Goal: Check status: Check status

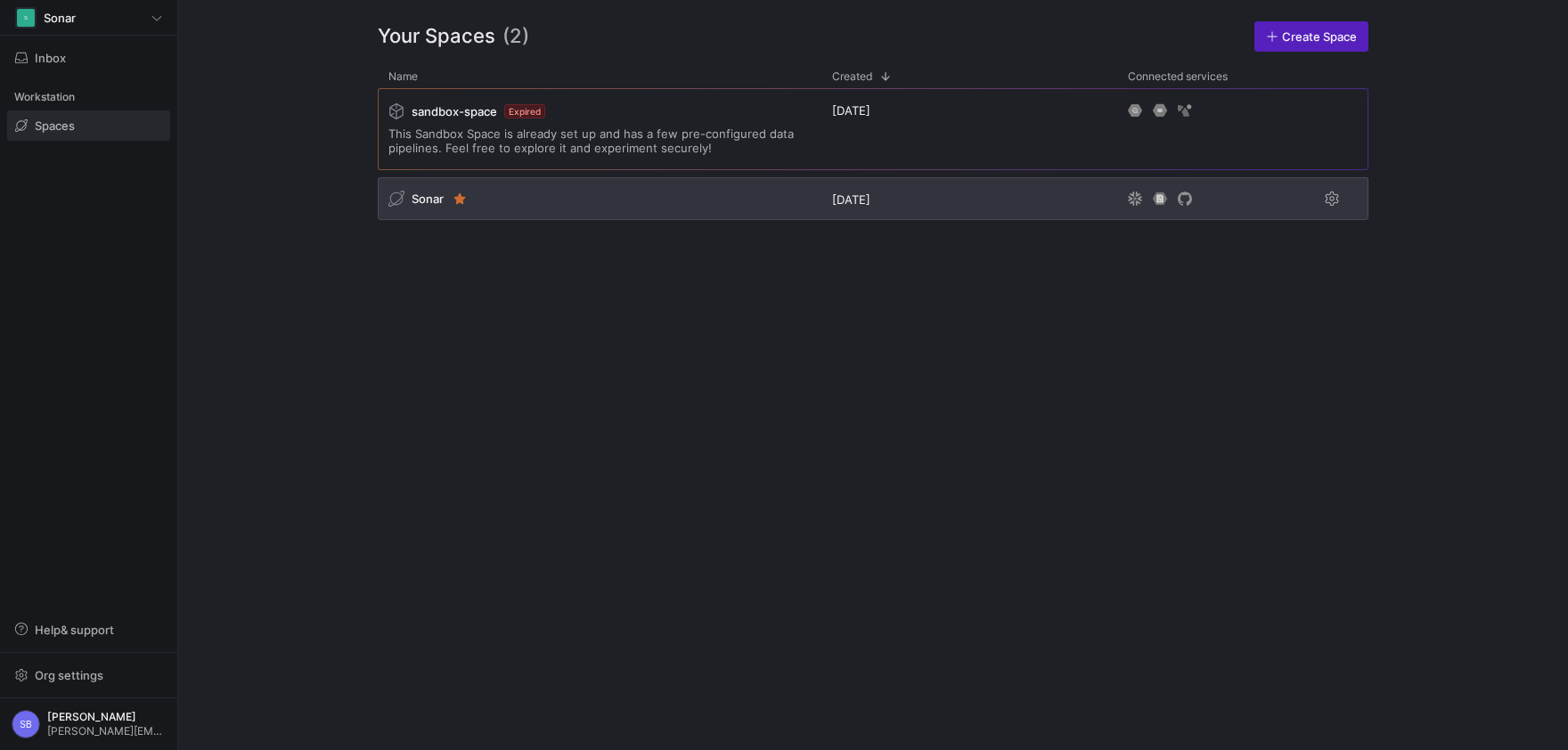
click at [421, 208] on div "Sonar" at bounding box center [429, 199] width 80 height 18
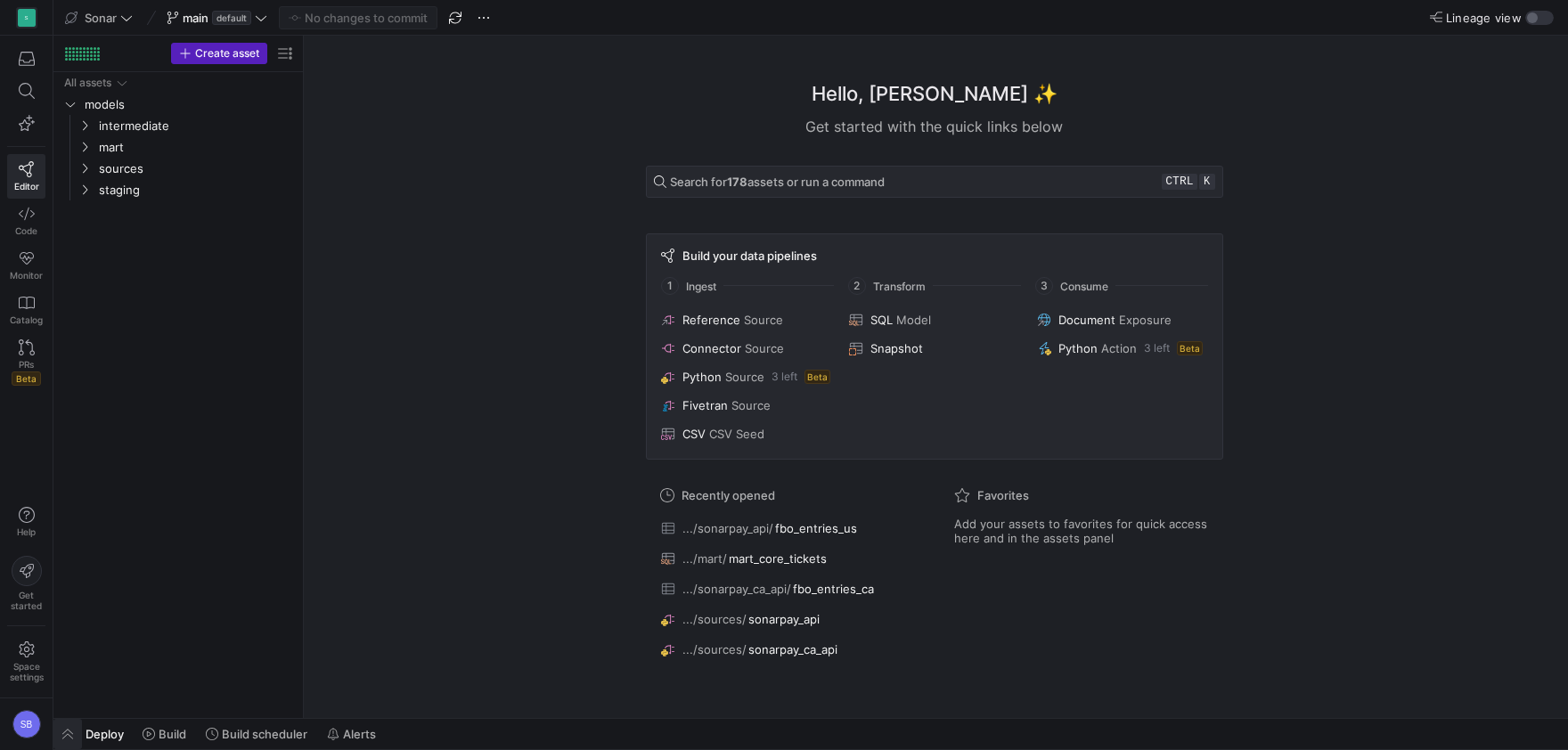
click at [64, 736] on span "button" at bounding box center [68, 735] width 29 height 31
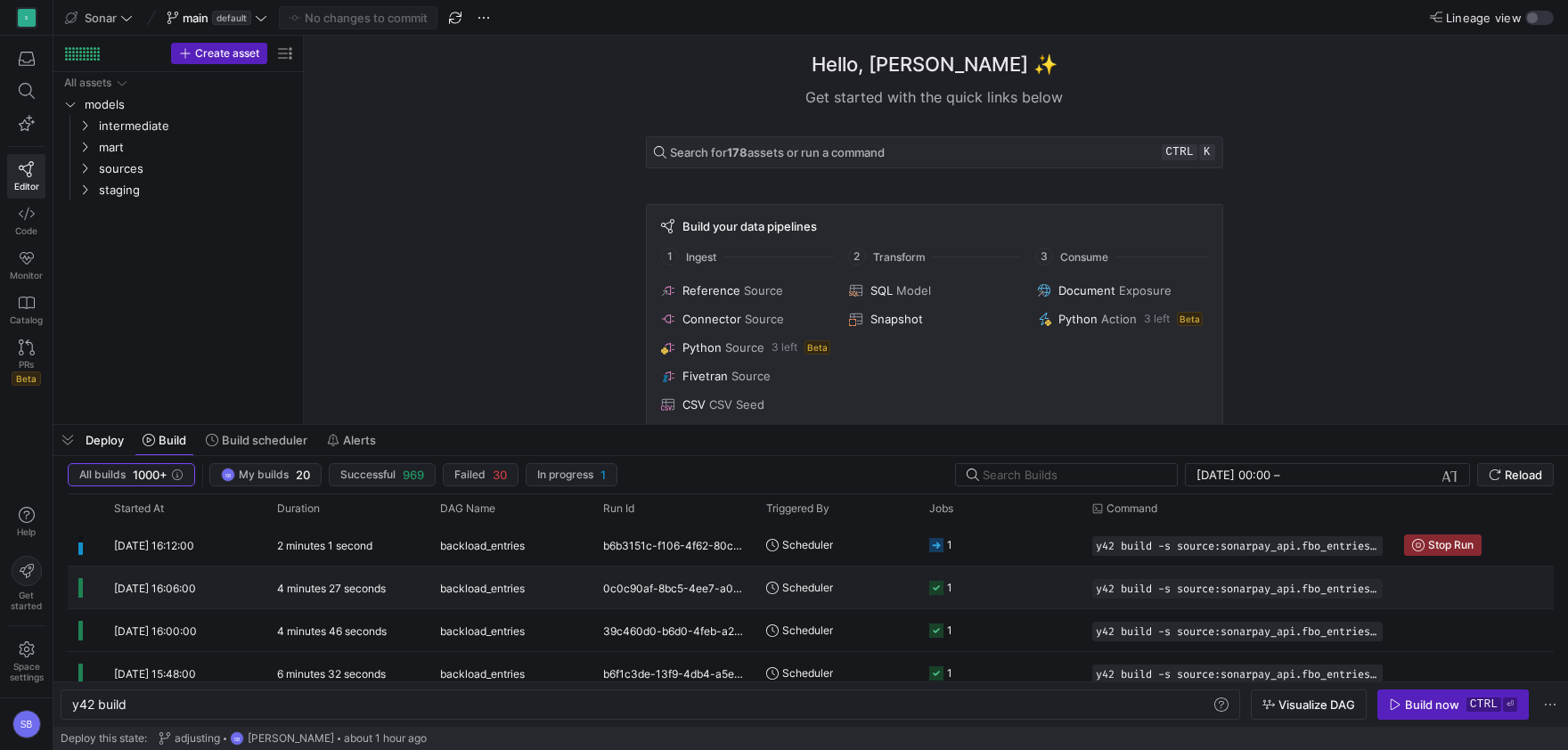
click at [318, 595] on y42-duration "4 minutes 27 seconds" at bounding box center [331, 588] width 108 height 14
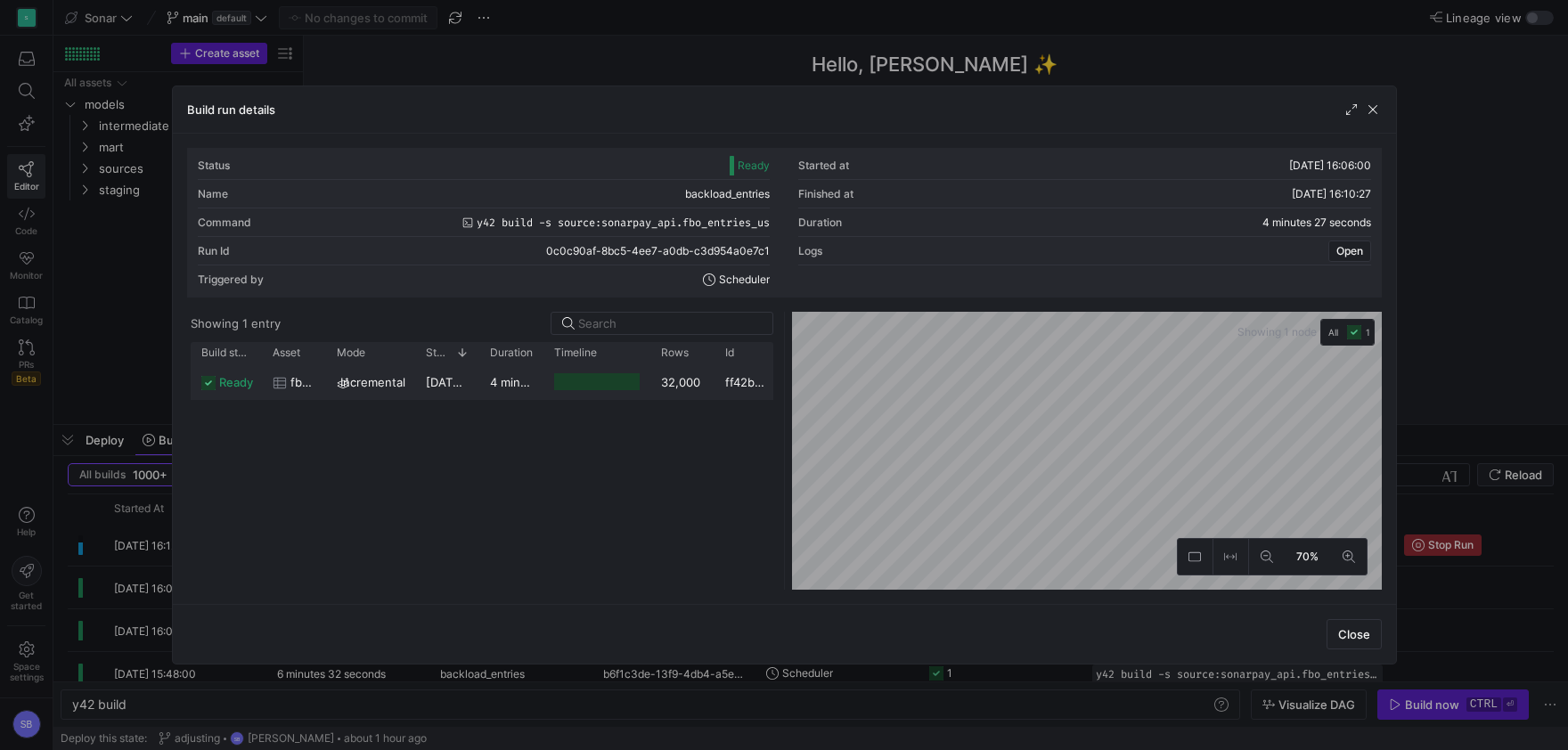
click at [509, 384] on y42-duration "4 minutes 25 seconds" at bounding box center [551, 383] width 124 height 14
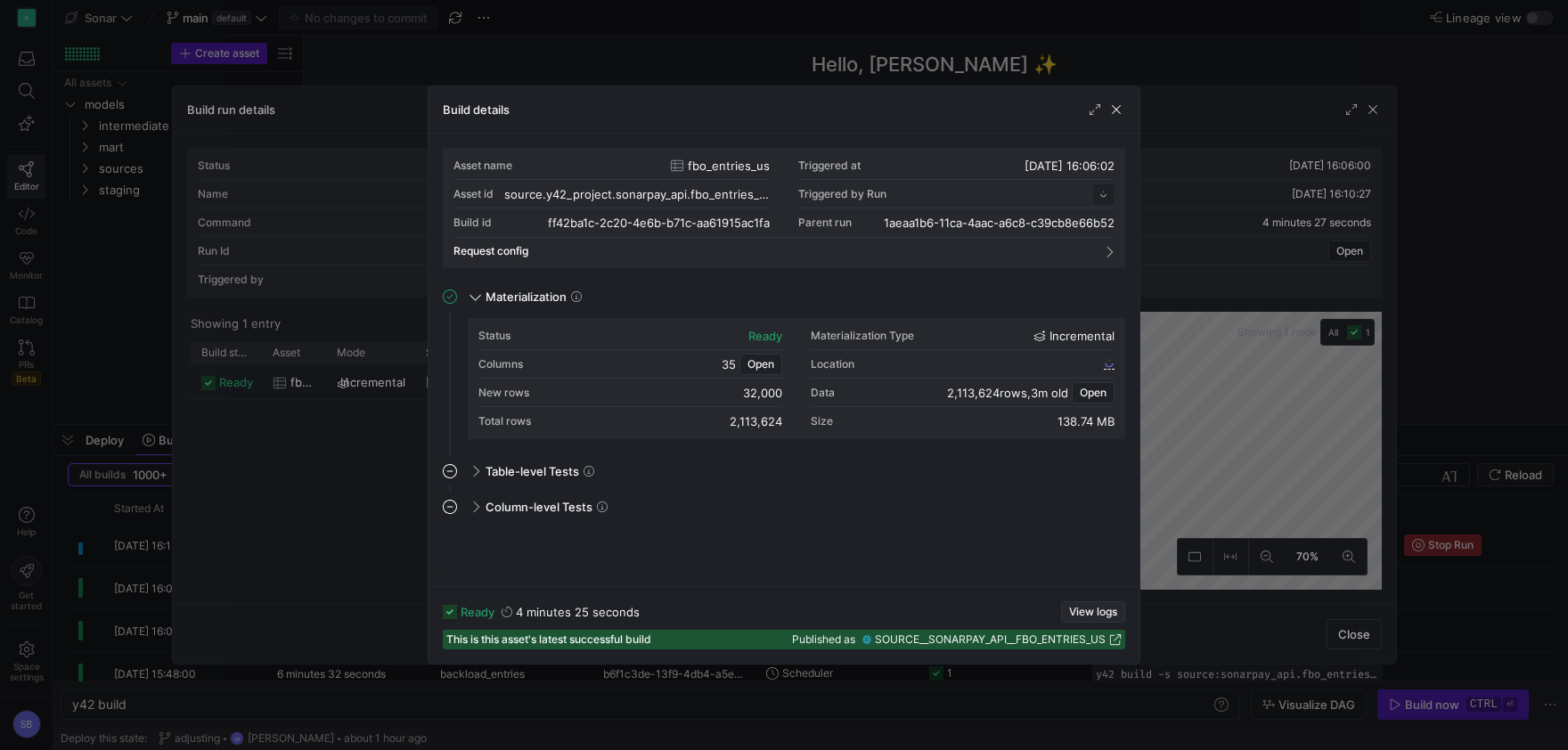
click at [1095, 612] on span "View logs" at bounding box center [1093, 612] width 48 height 13
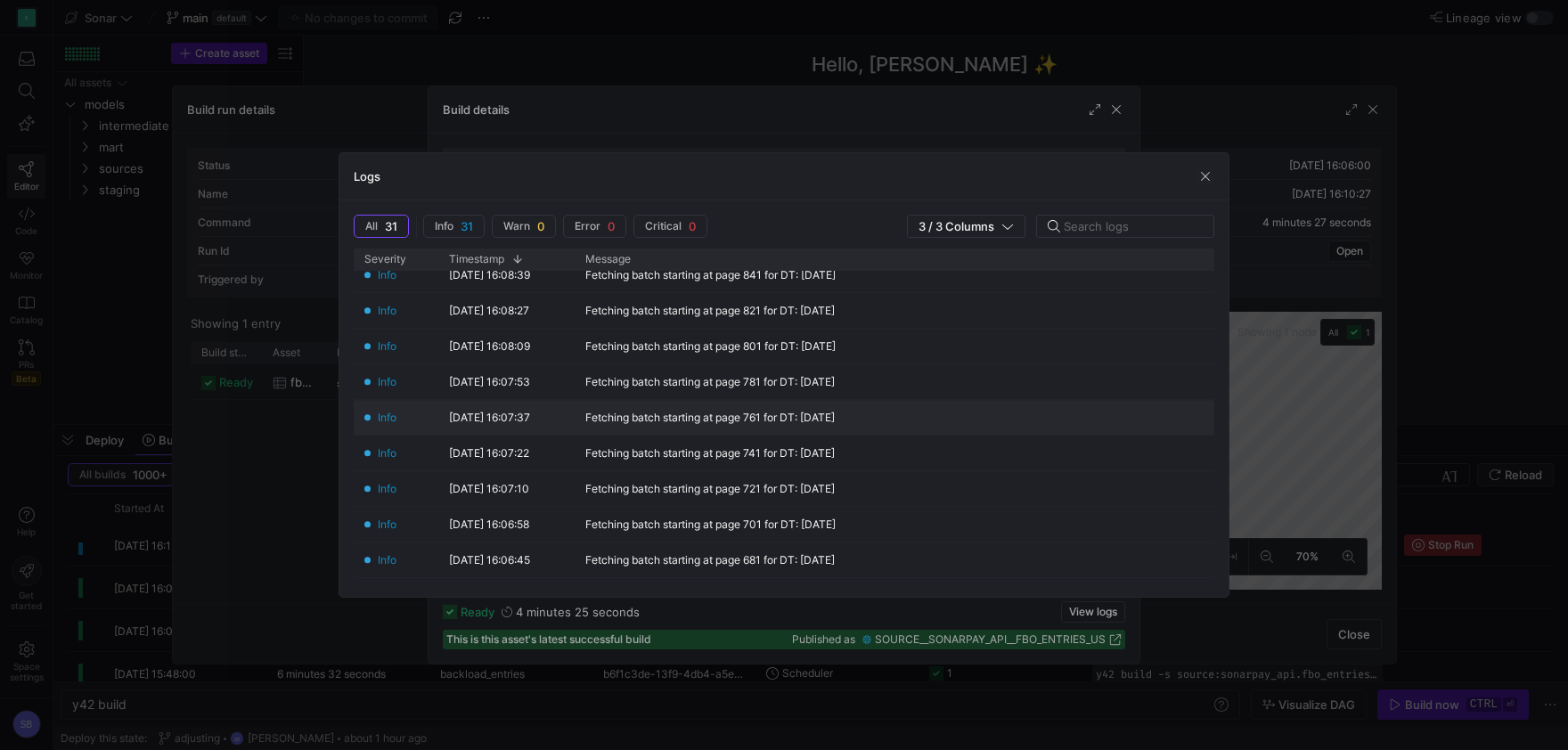
scroll to position [568, 0]
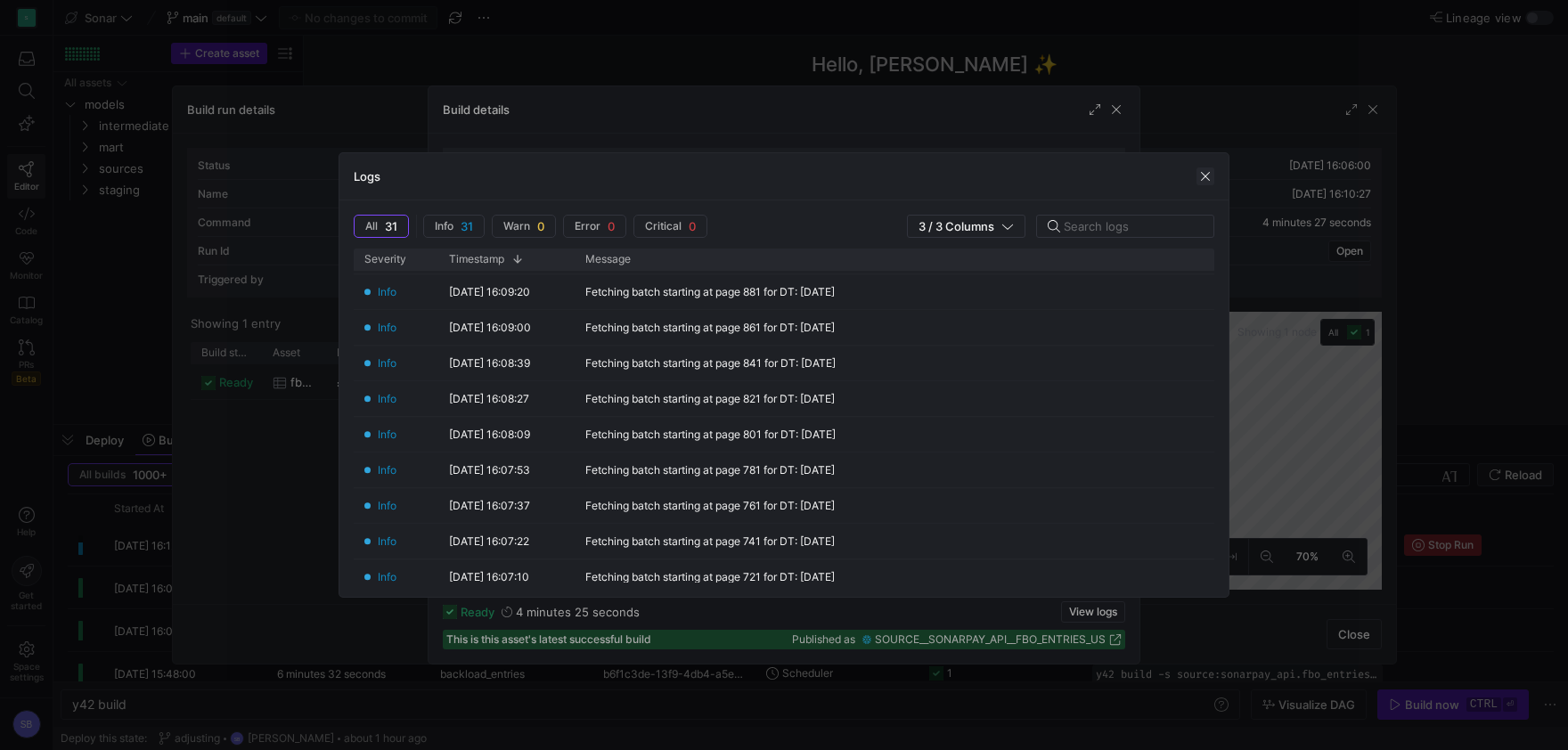
click at [1202, 175] on span "button" at bounding box center [1205, 177] width 18 height 18
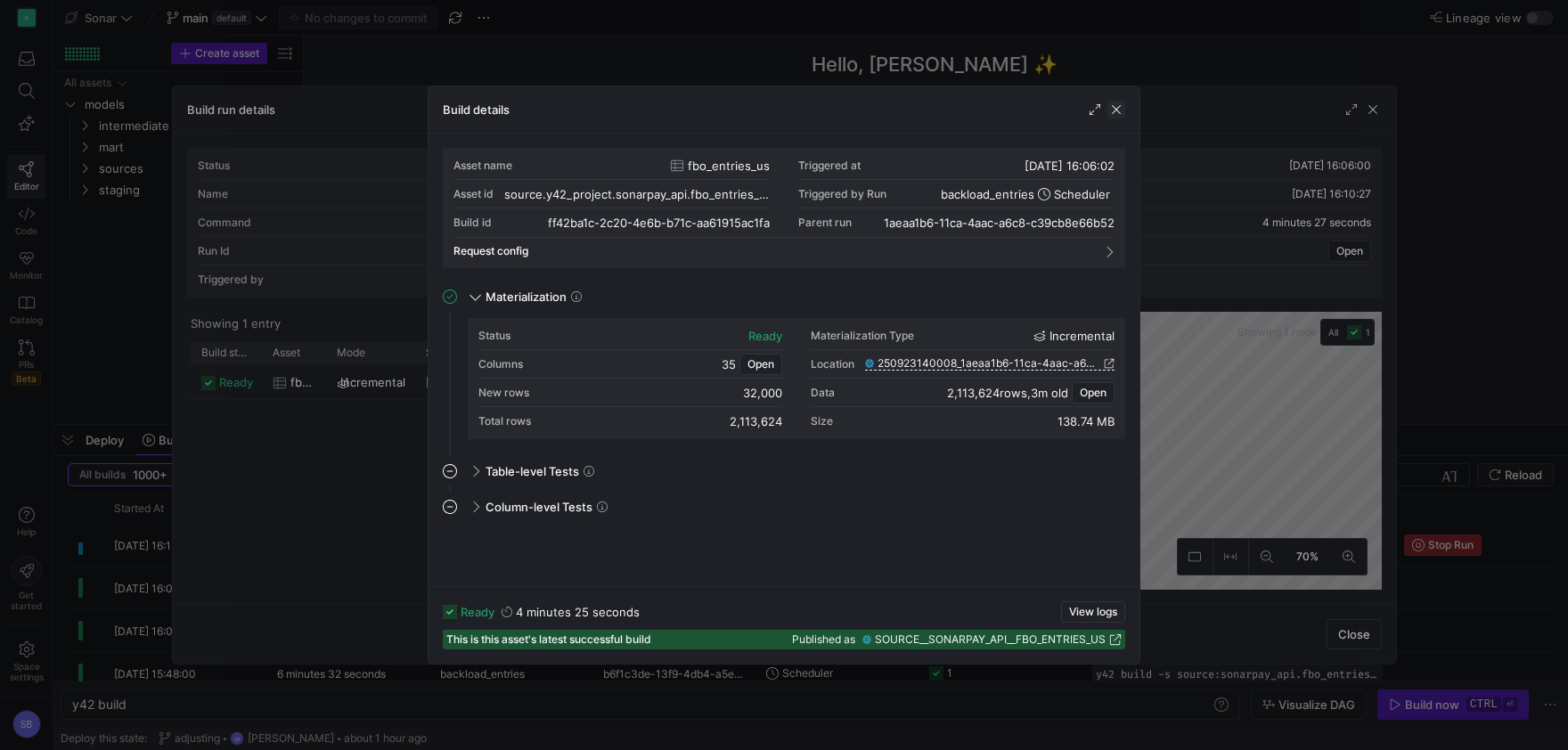
click at [1122, 116] on span "button" at bounding box center [1116, 110] width 18 height 18
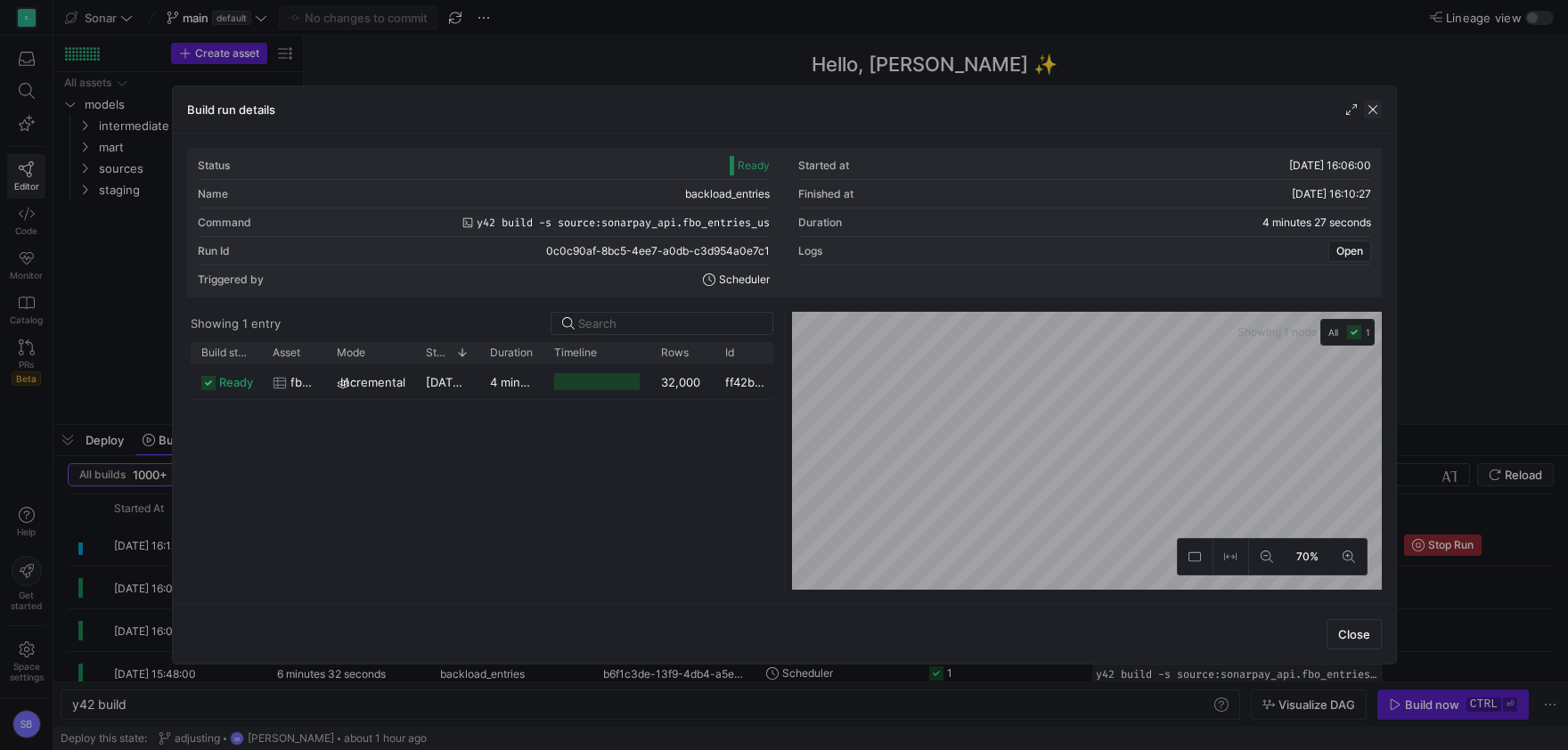
click at [1368, 107] on span "button" at bounding box center [1373, 110] width 18 height 18
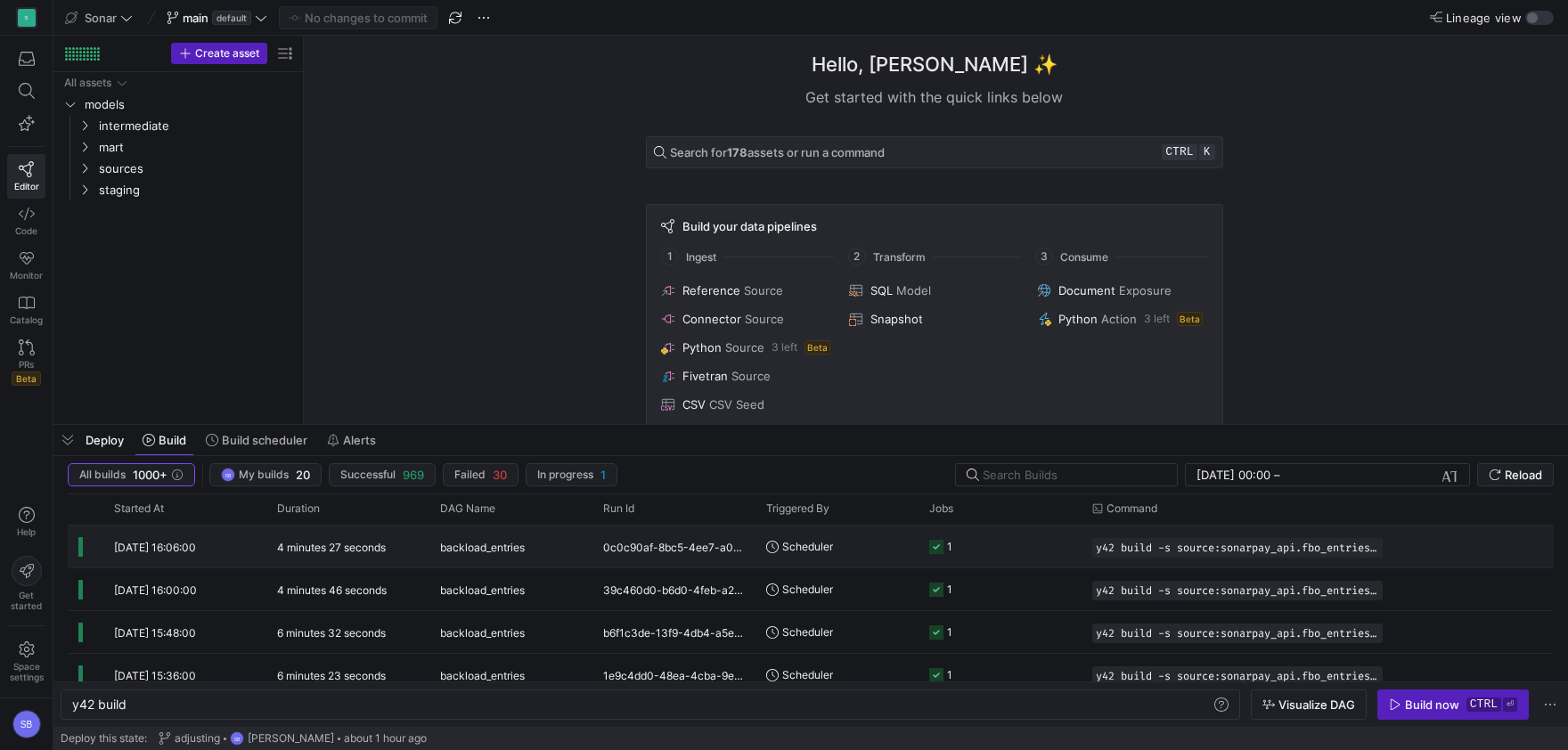
scroll to position [79, 0]
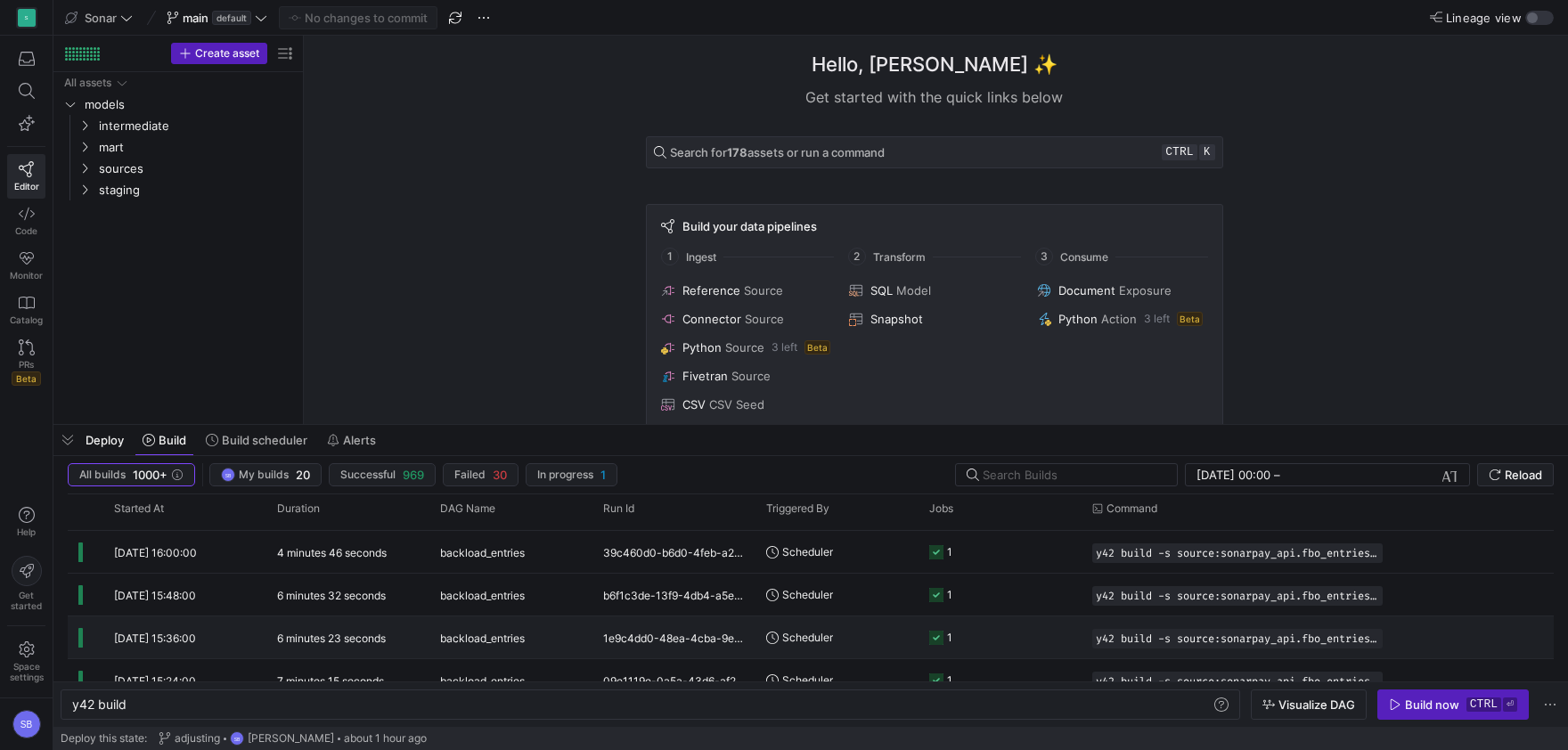
click at [392, 626] on div "6 minutes 23 seconds" at bounding box center [347, 637] width 163 height 42
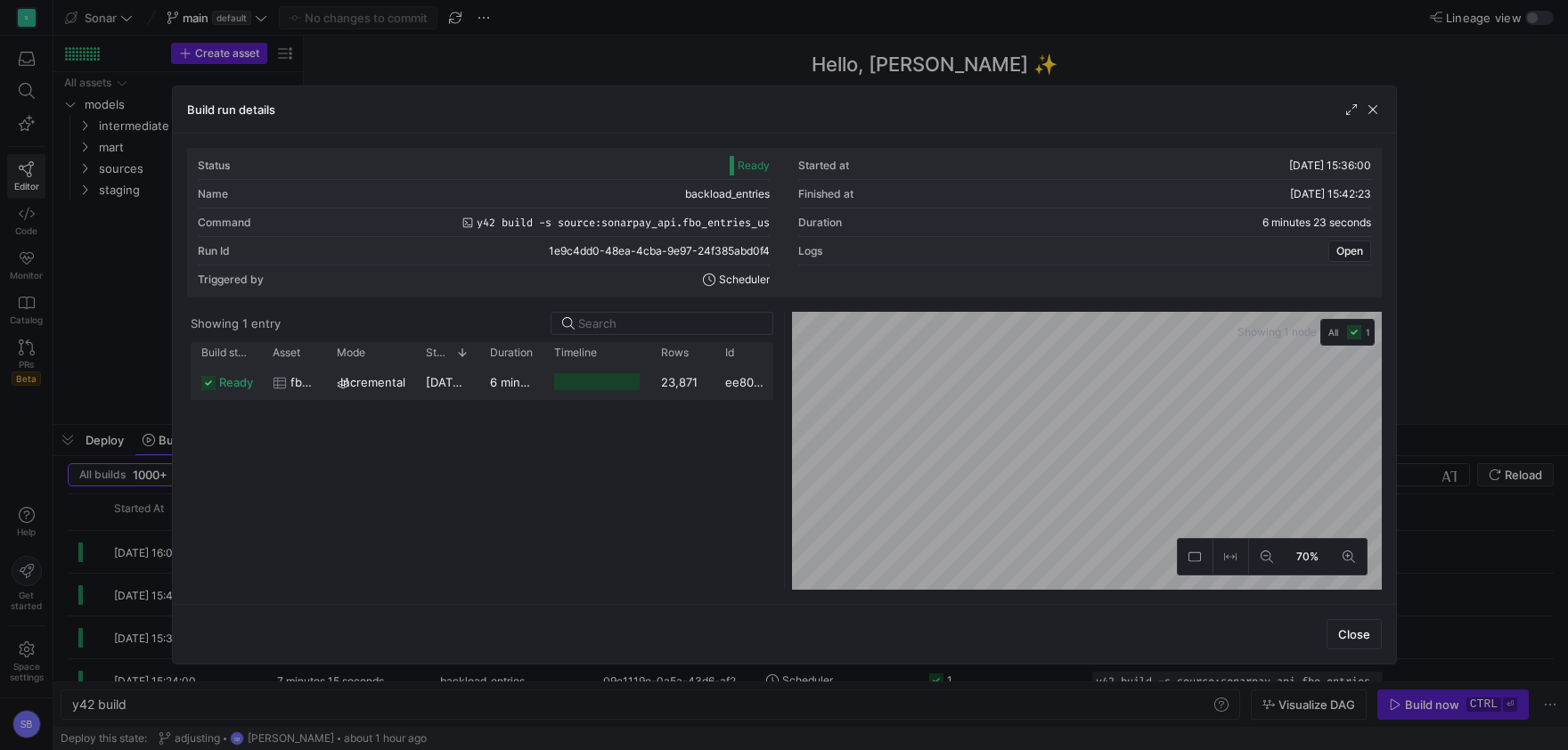
click at [466, 394] on div "23/09/25, 15:36:02" at bounding box center [447, 382] width 64 height 35
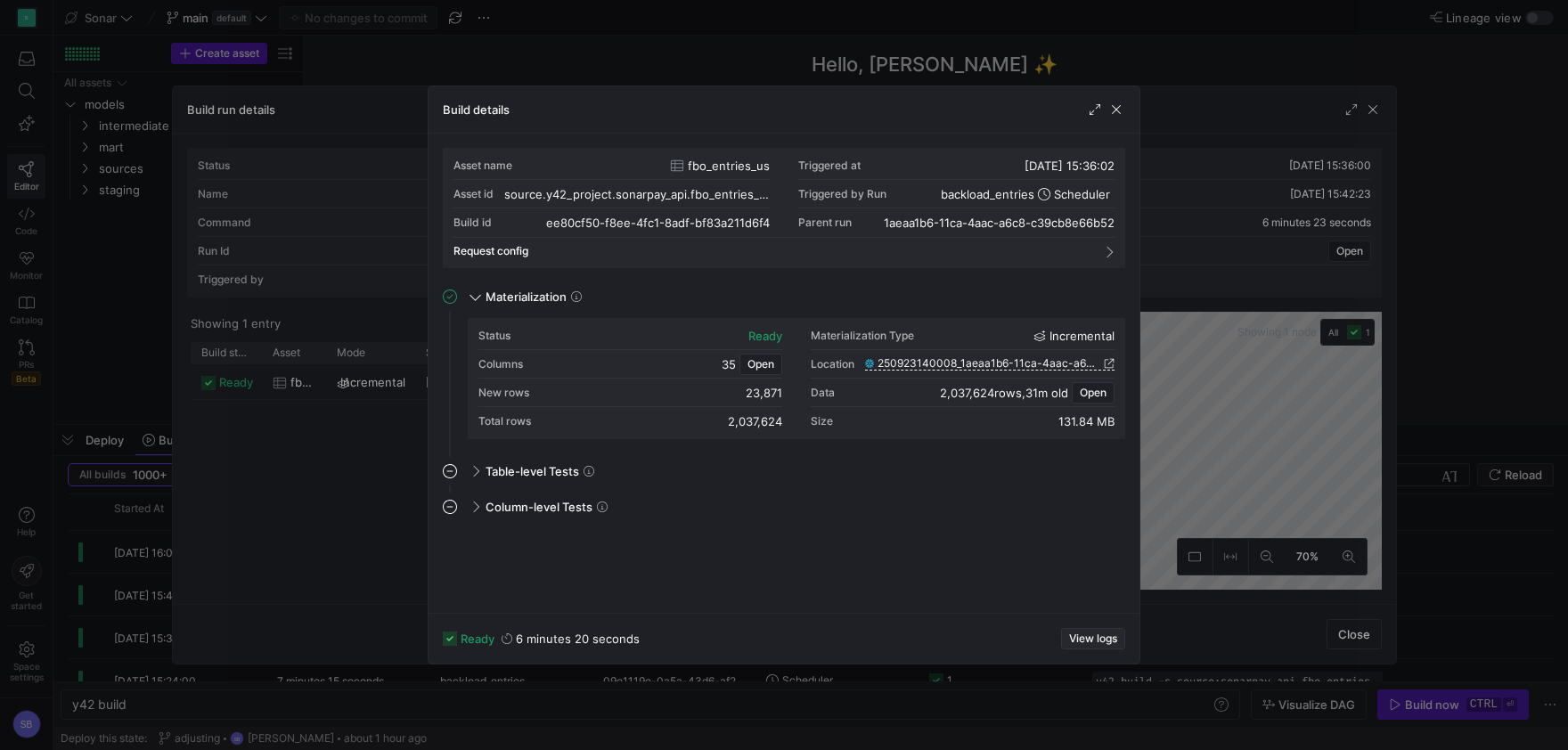
click at [1087, 630] on span "button" at bounding box center [1093, 639] width 62 height 20
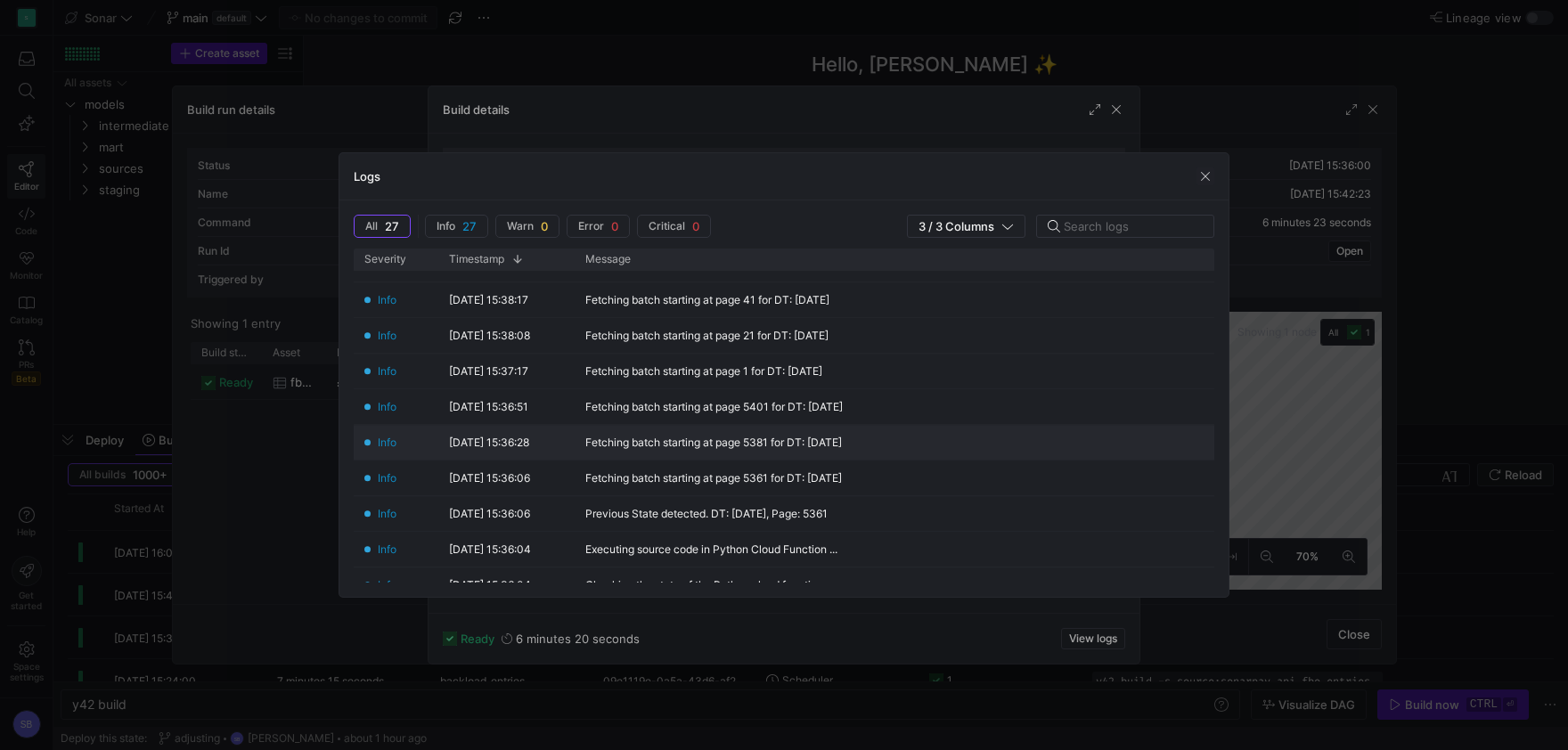
scroll to position [675, 0]
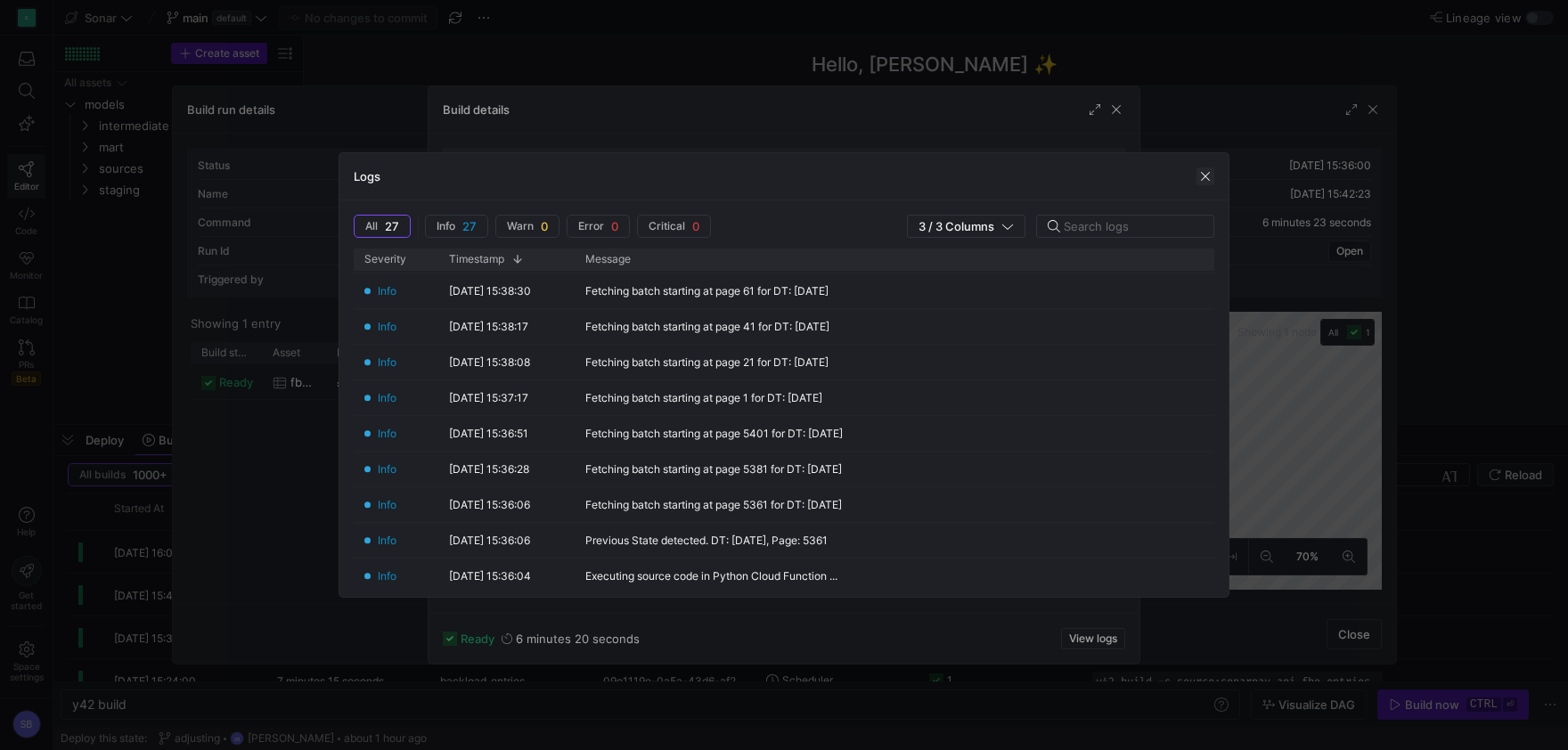
click at [1203, 175] on span "button" at bounding box center [1205, 177] width 18 height 18
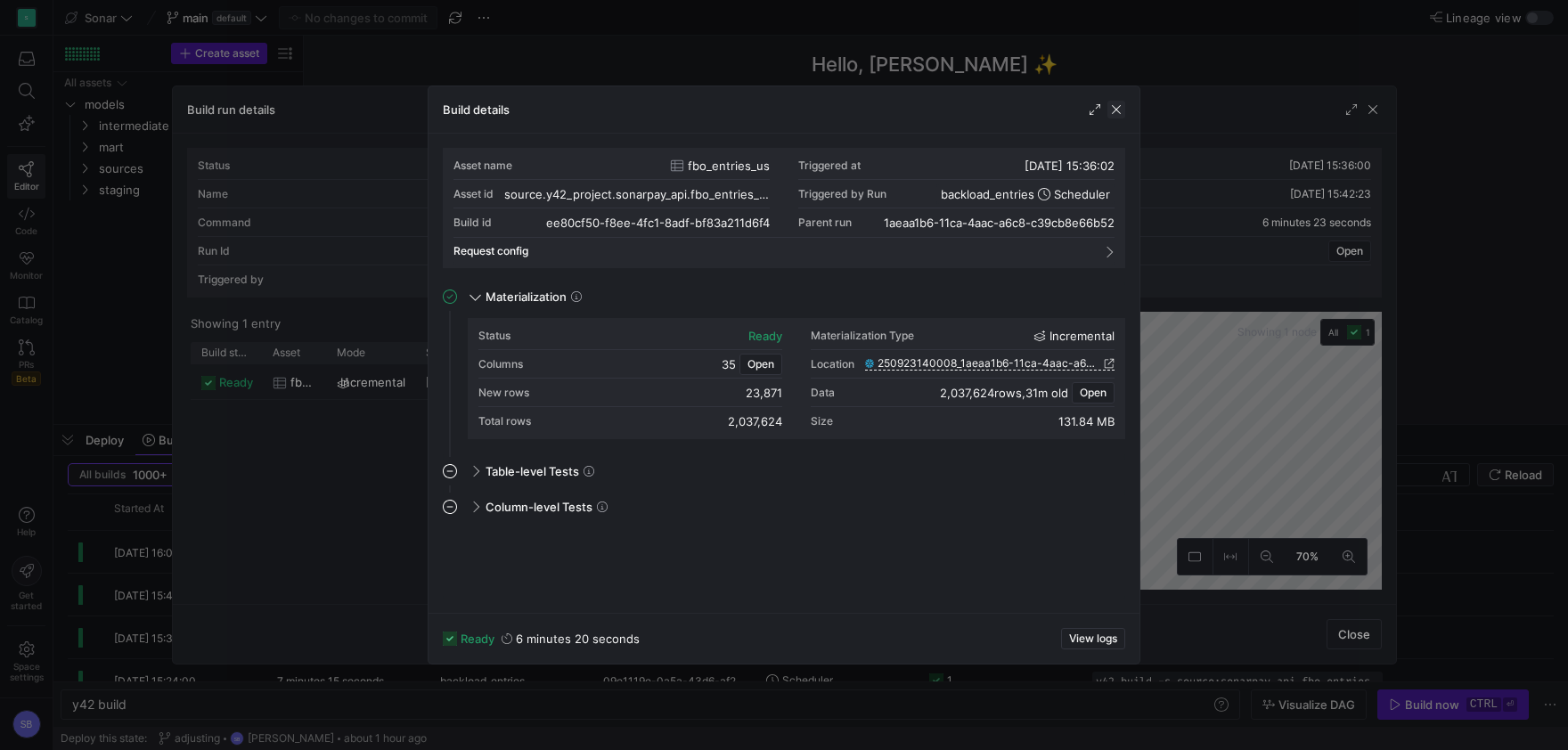
click at [1121, 114] on span "button" at bounding box center [1116, 110] width 18 height 18
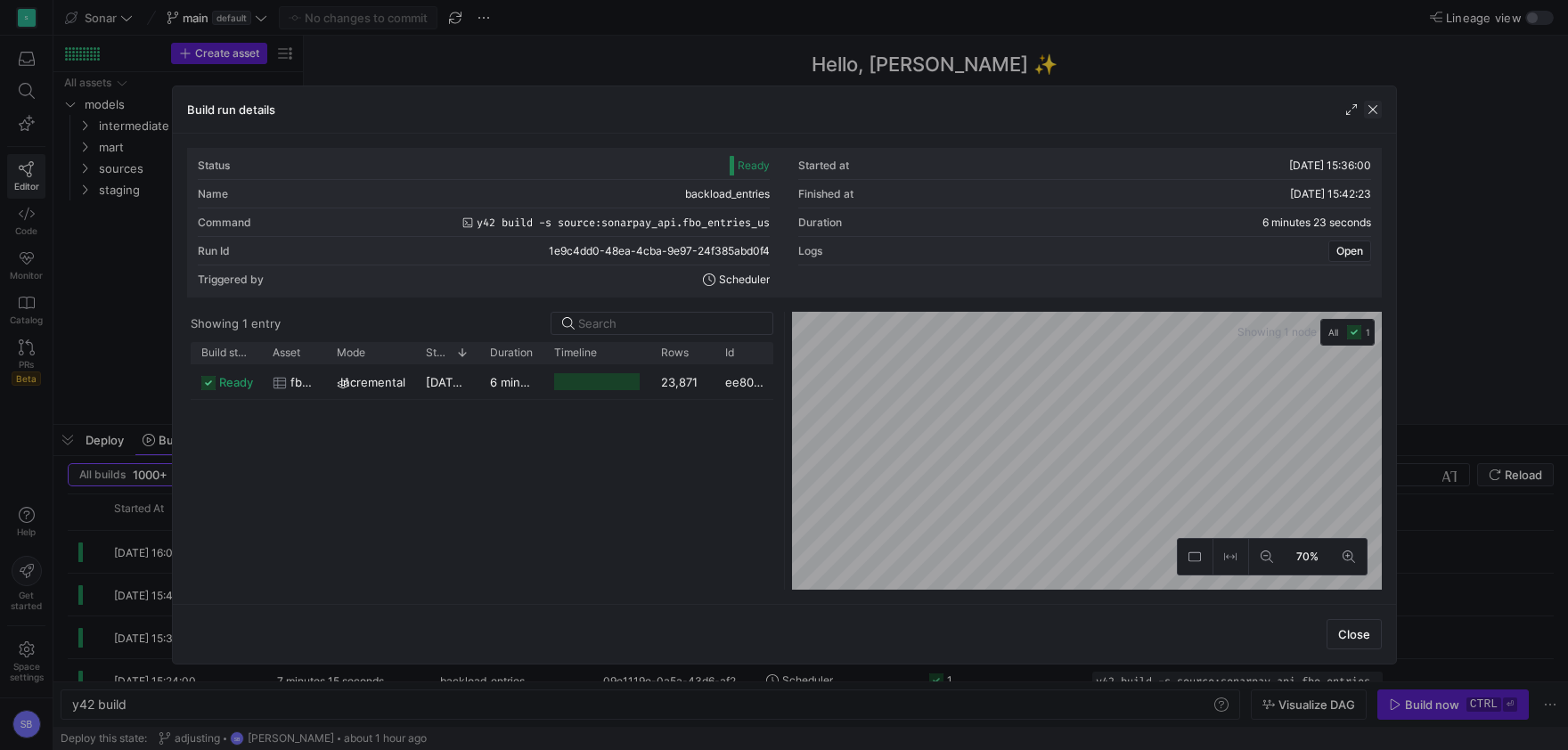
click at [1379, 109] on span "button" at bounding box center [1373, 110] width 18 height 18
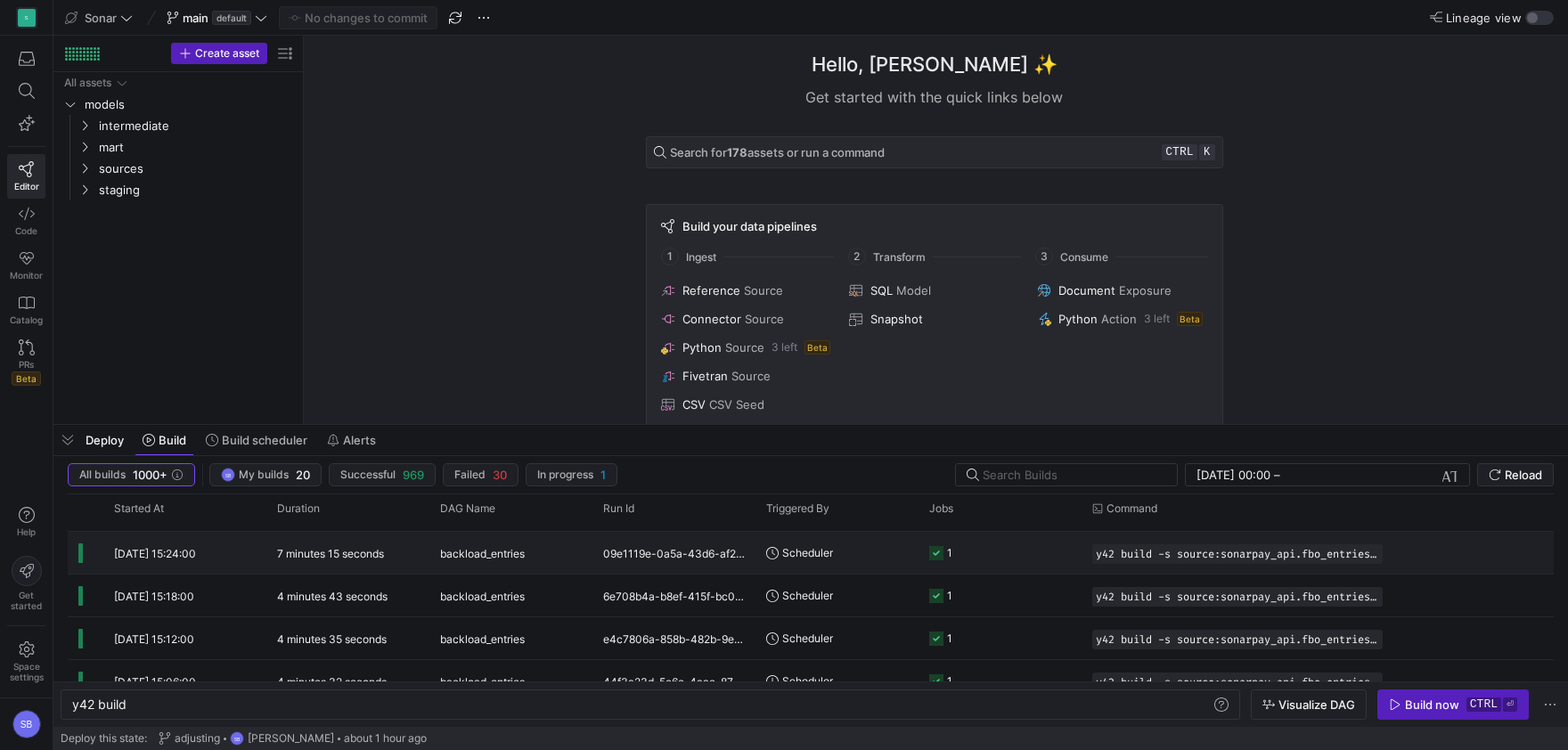
scroll to position [0, 0]
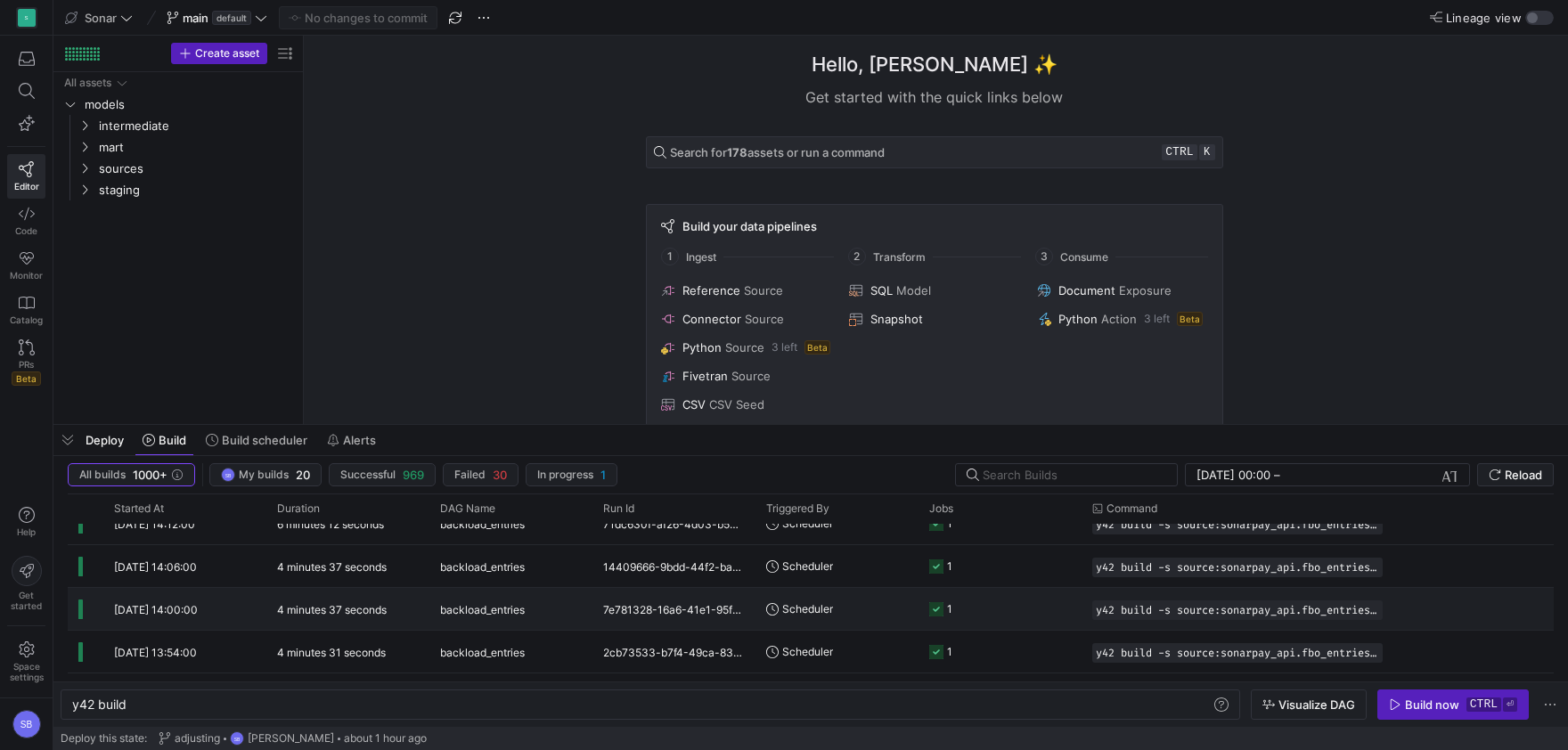
click at [438, 603] on div "backload_entries" at bounding box center [511, 609] width 163 height 42
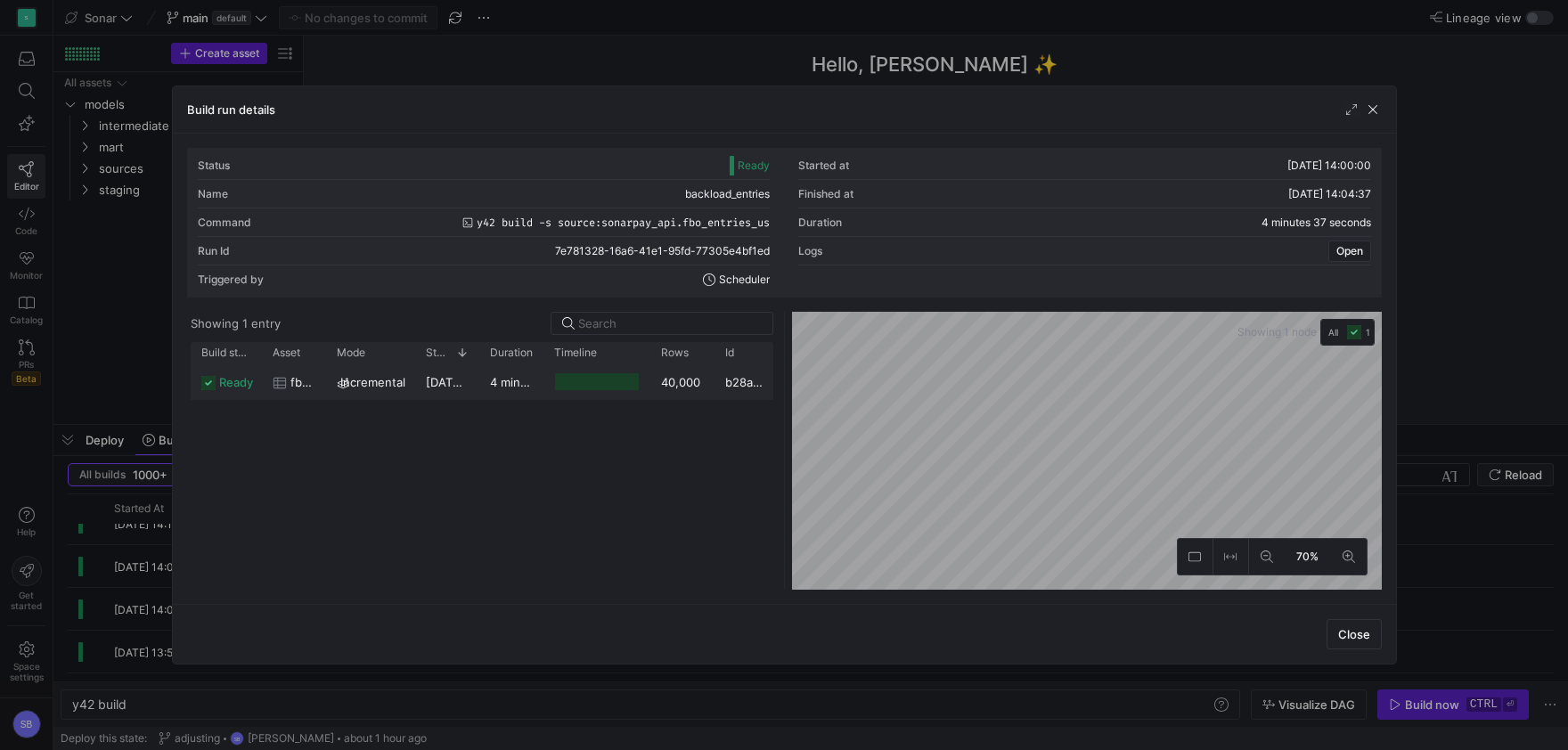
click at [662, 377] on div "40,000" at bounding box center [682, 382] width 64 height 35
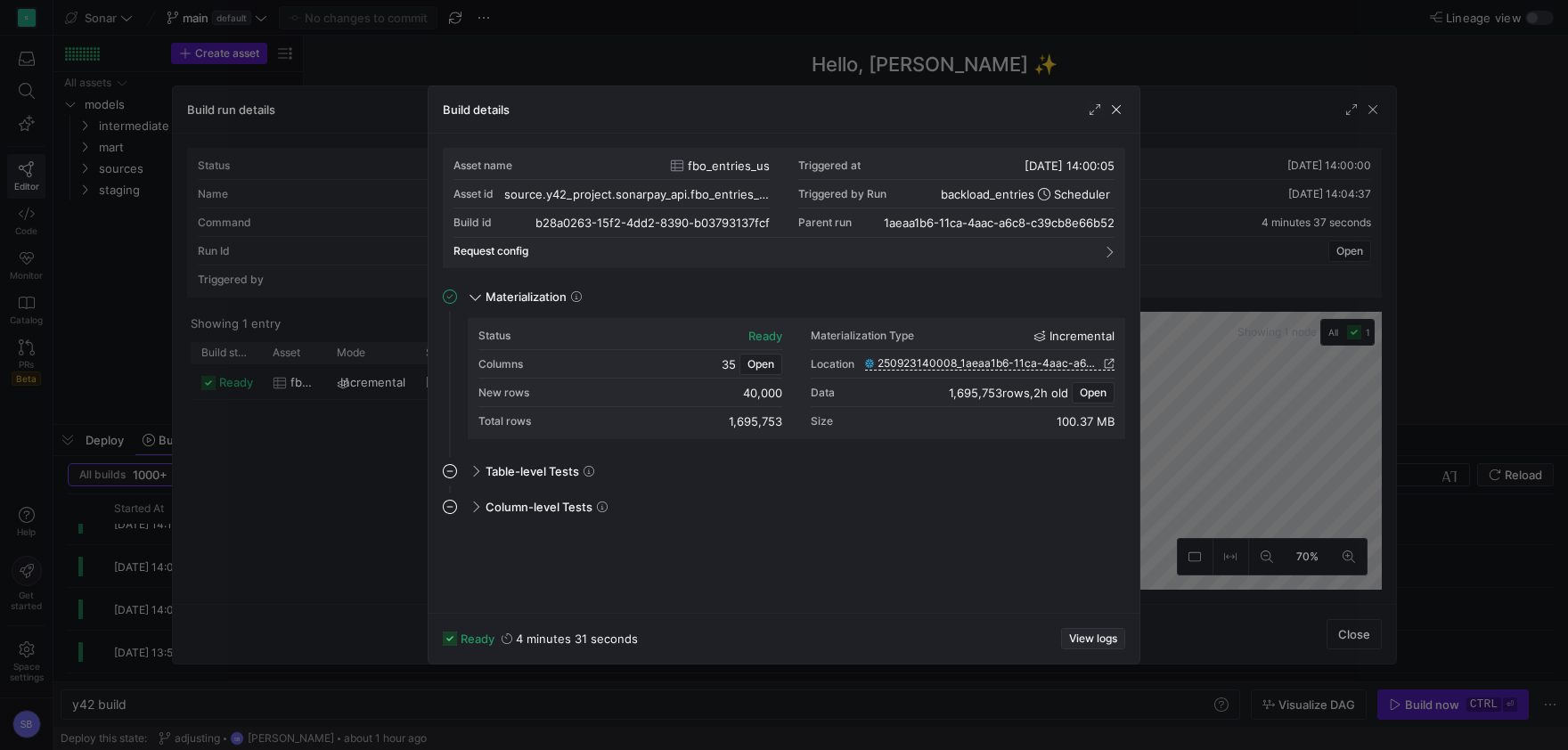
click at [1078, 630] on span "button" at bounding box center [1093, 639] width 62 height 20
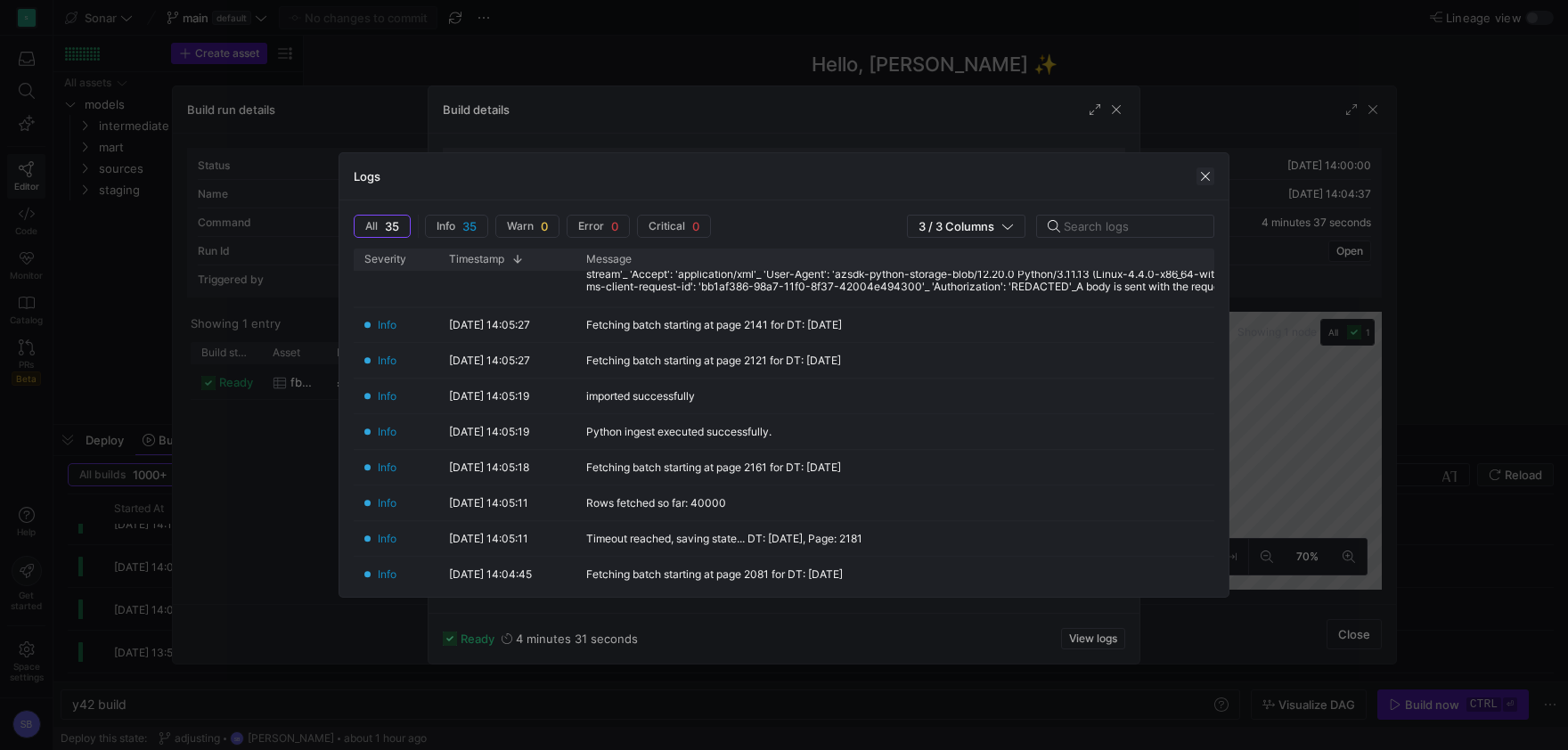
click at [1211, 172] on span "button" at bounding box center [1205, 177] width 18 height 18
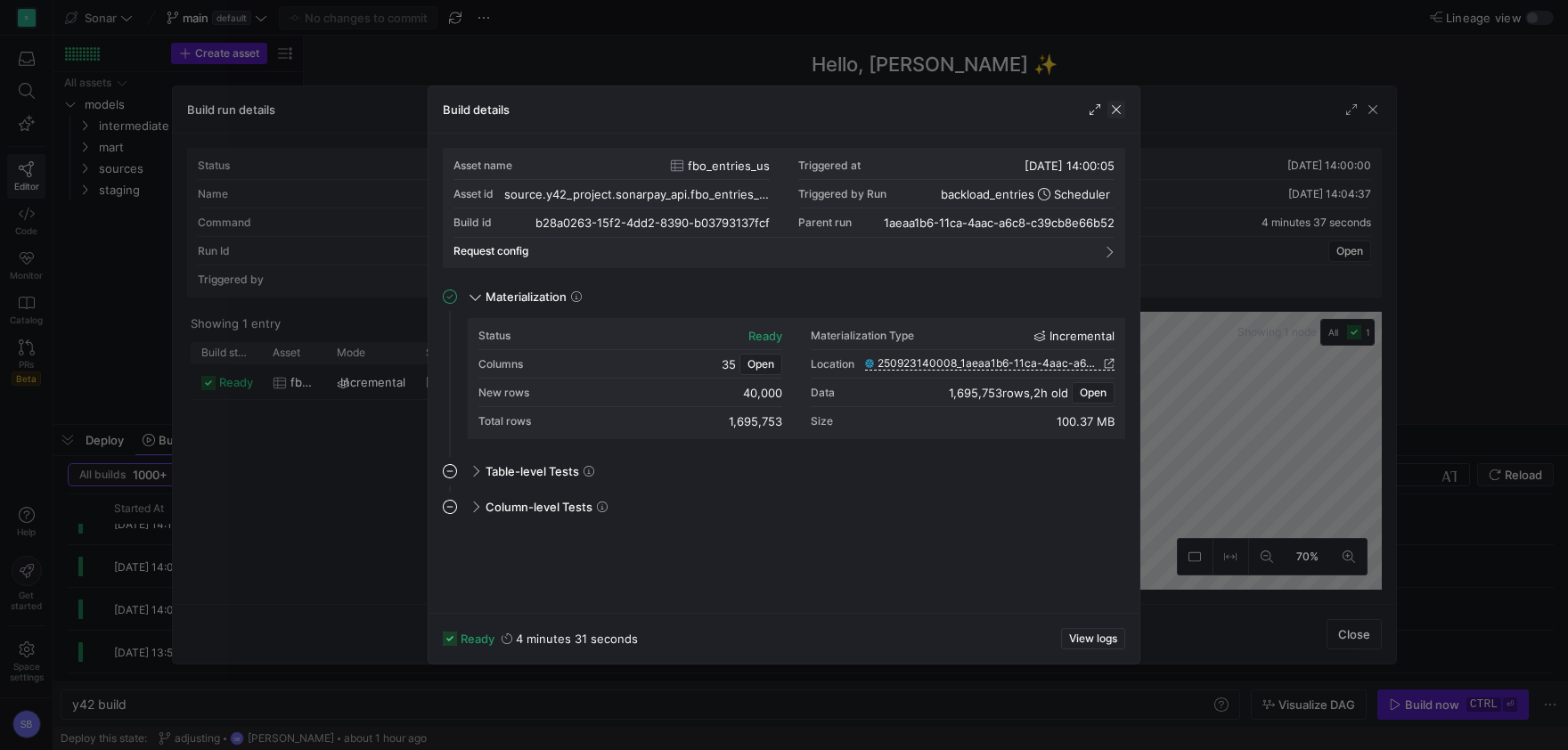
click at [1120, 116] on span "button" at bounding box center [1116, 110] width 18 height 18
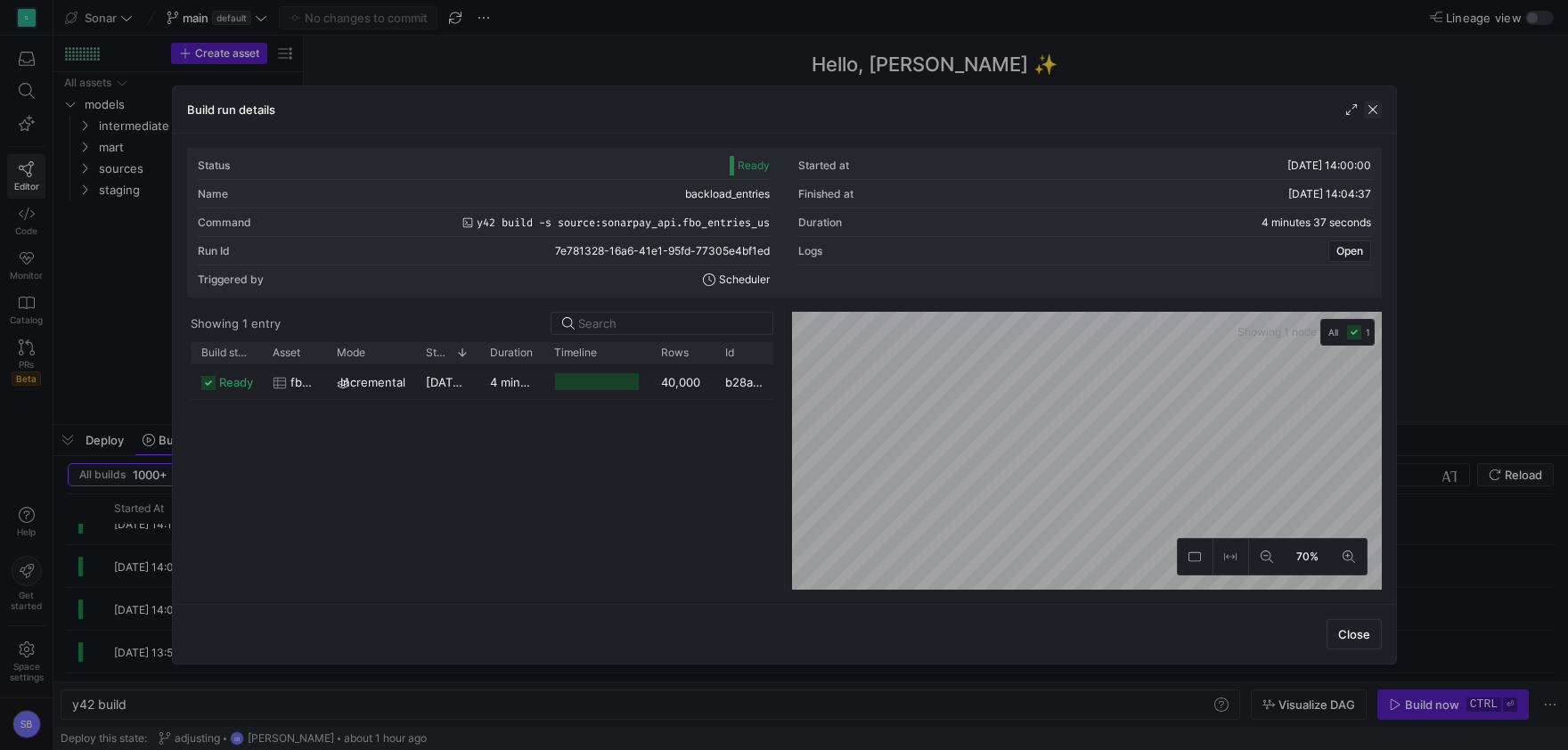
click at [1375, 110] on span "button" at bounding box center [1373, 110] width 18 height 18
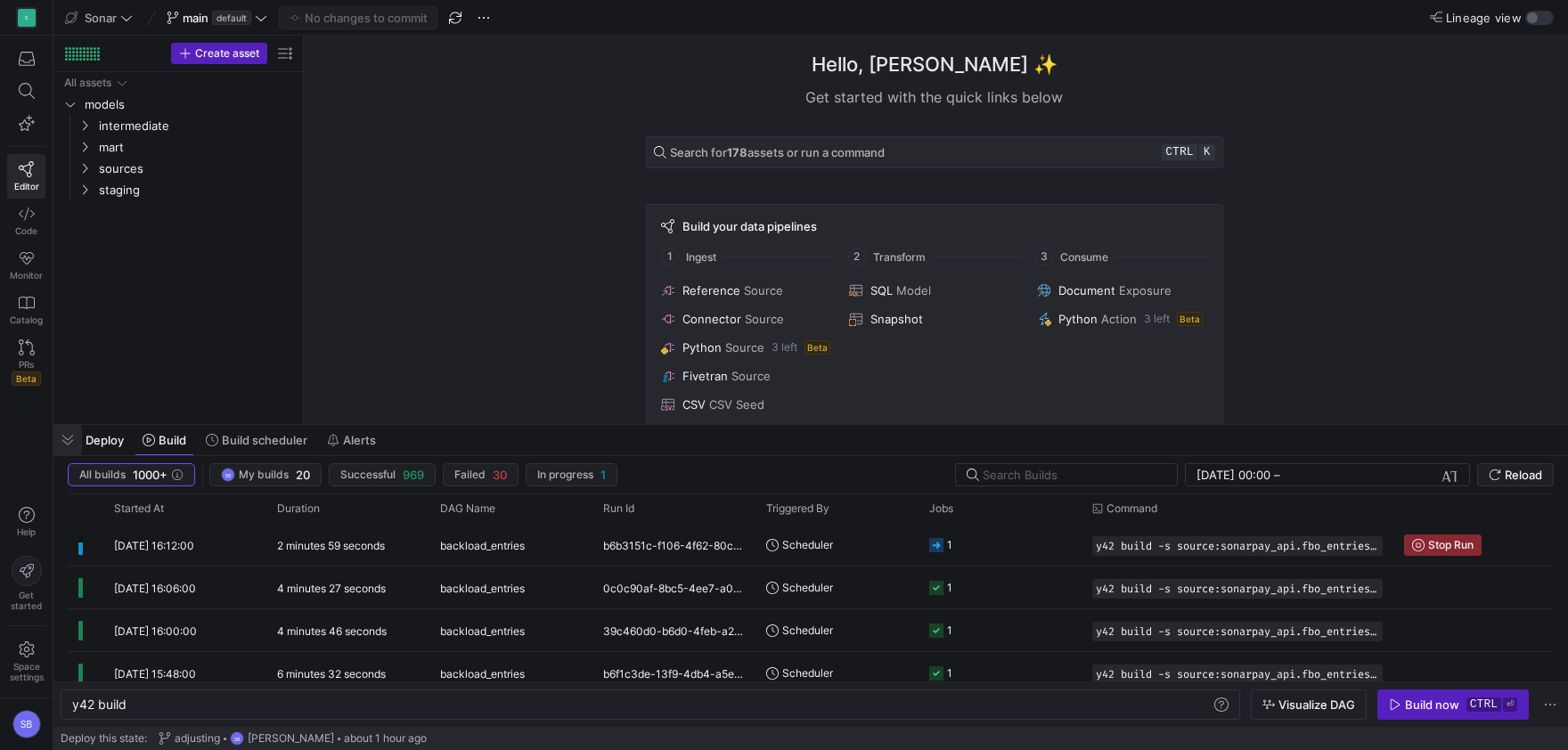
click at [76, 431] on span "button" at bounding box center [68, 440] width 29 height 31
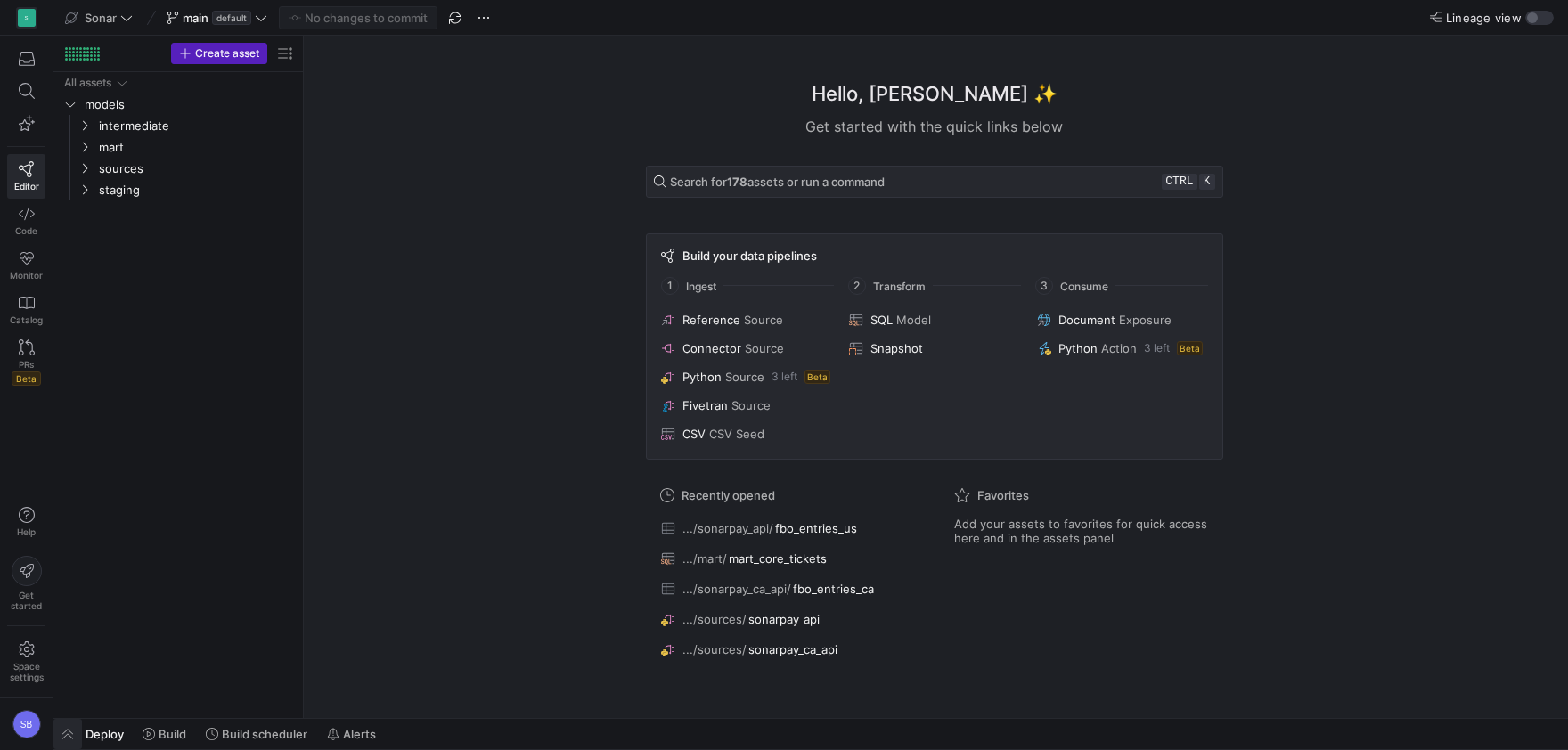
click at [62, 723] on span "button" at bounding box center [68, 735] width 29 height 31
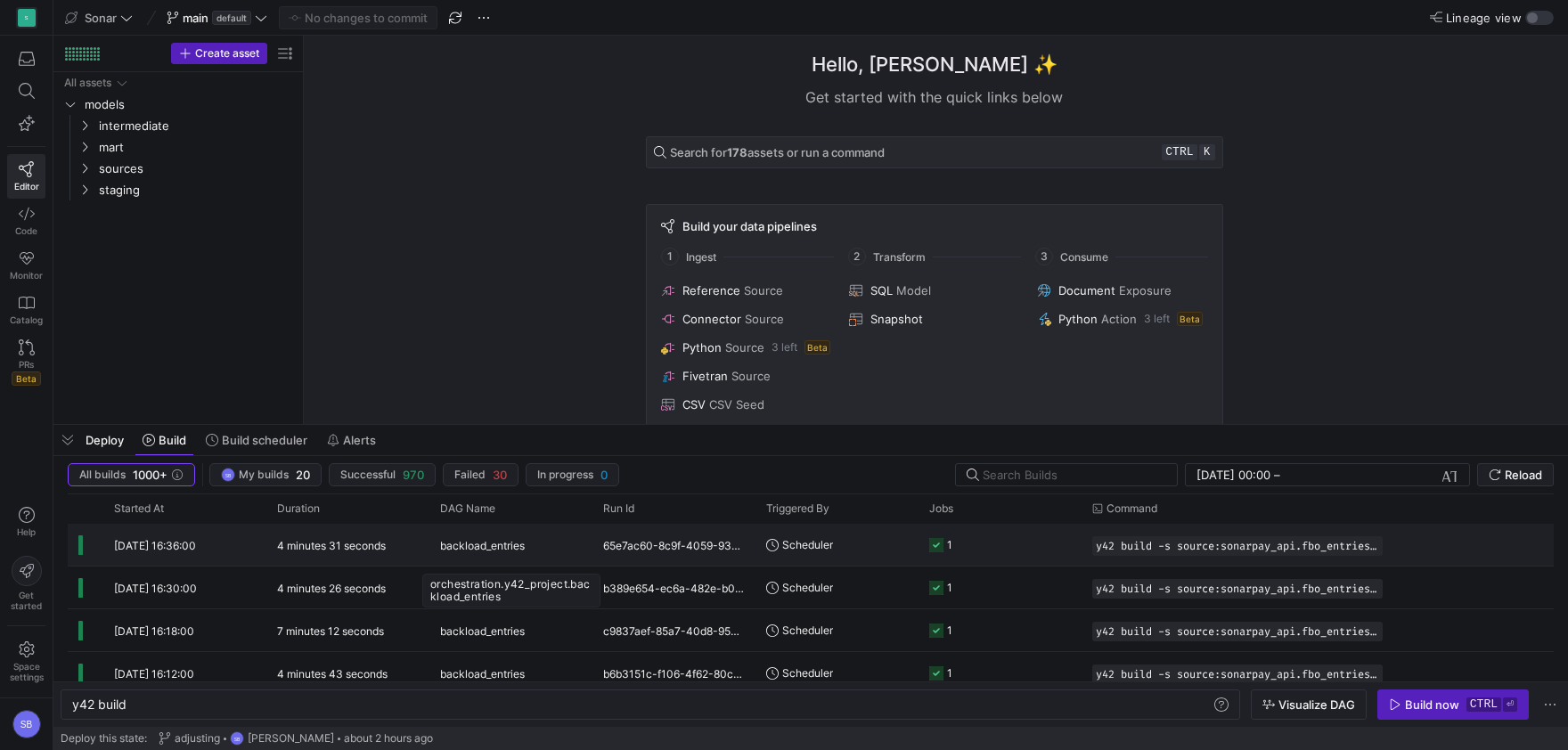
click at [515, 556] on span "backload_entries" at bounding box center [483, 546] width 85 height 42
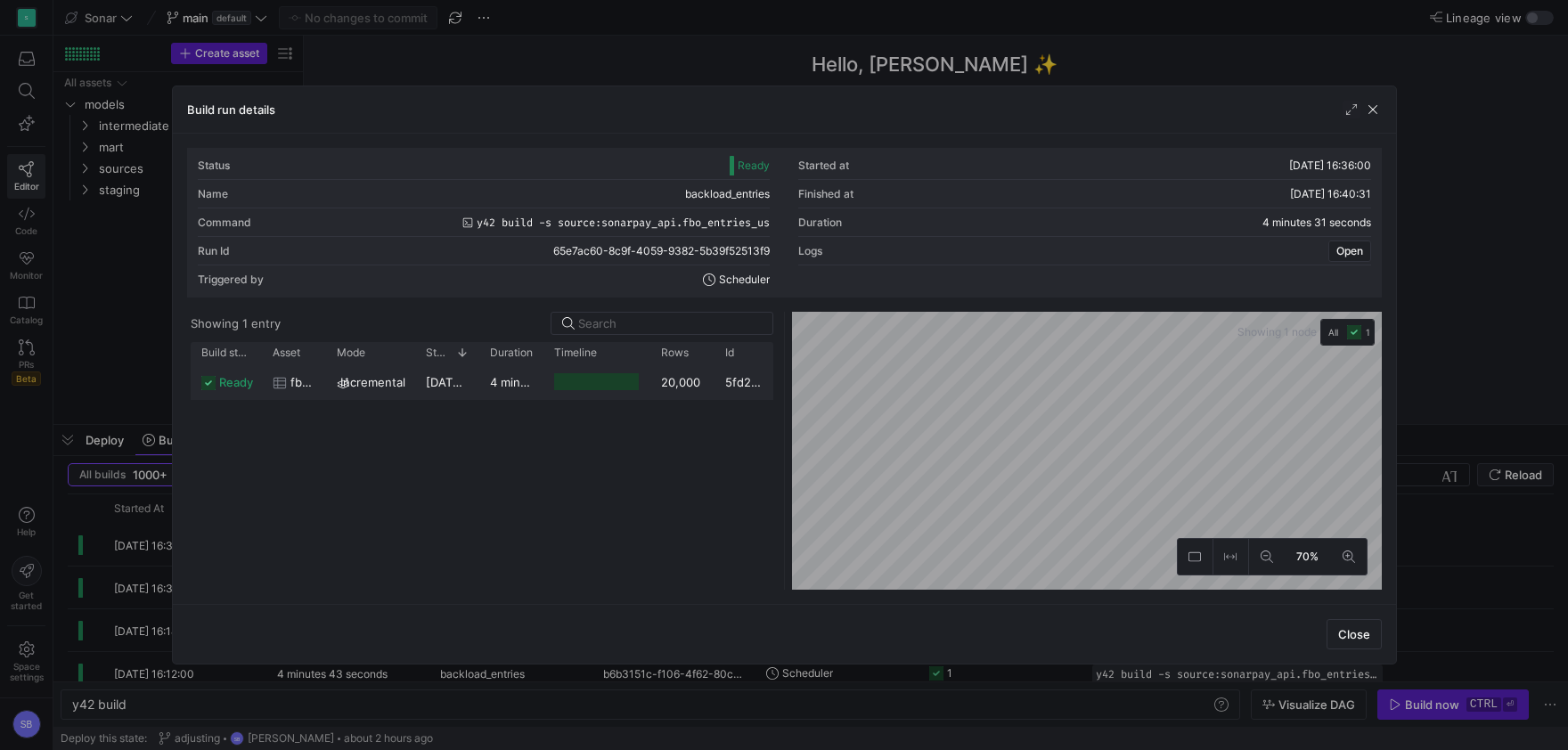
click at [515, 389] on y42-duration "4 minutes 28 seconds" at bounding box center [551, 383] width 124 height 14
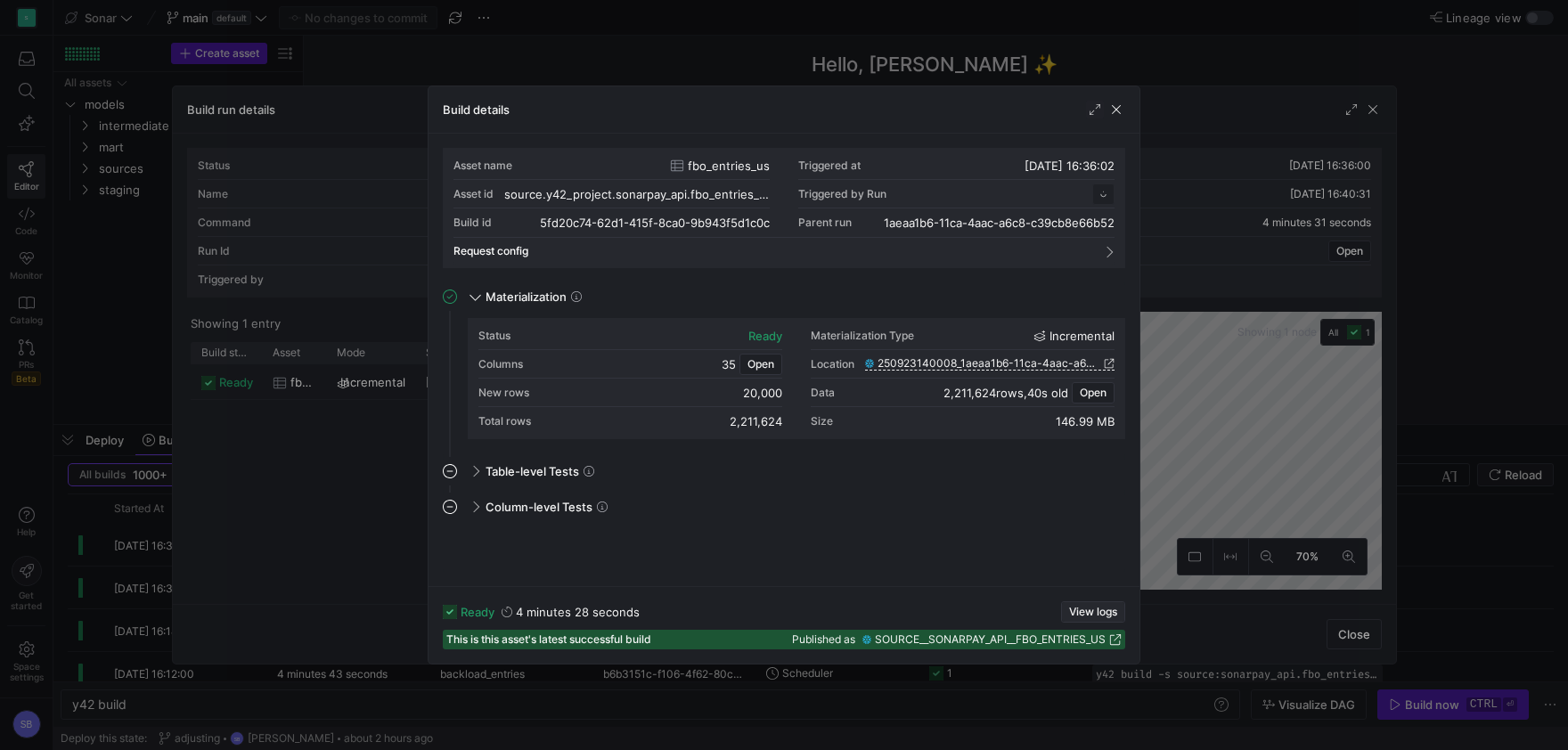
click at [1098, 608] on span "View logs" at bounding box center [1093, 612] width 48 height 13
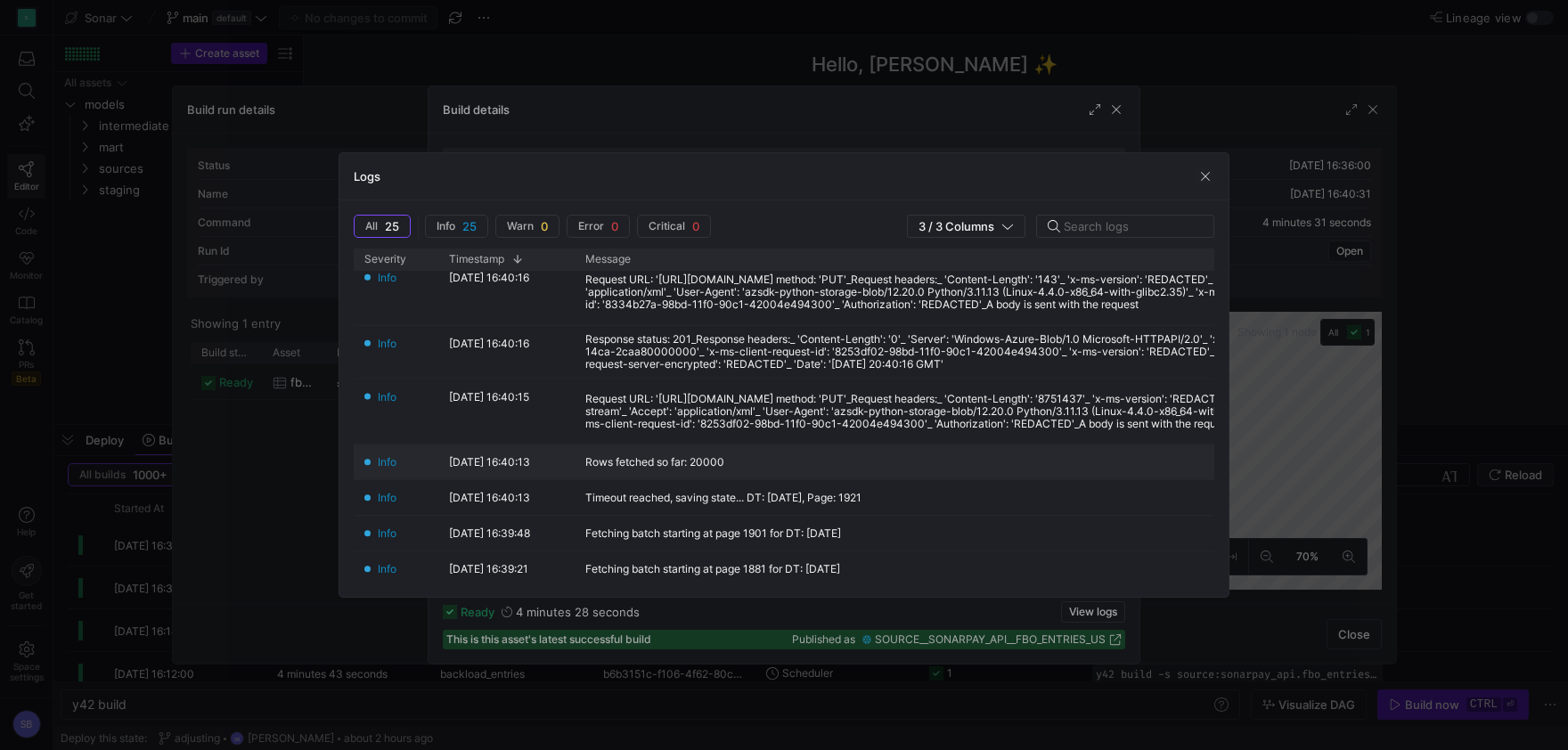
scroll to position [416, 0]
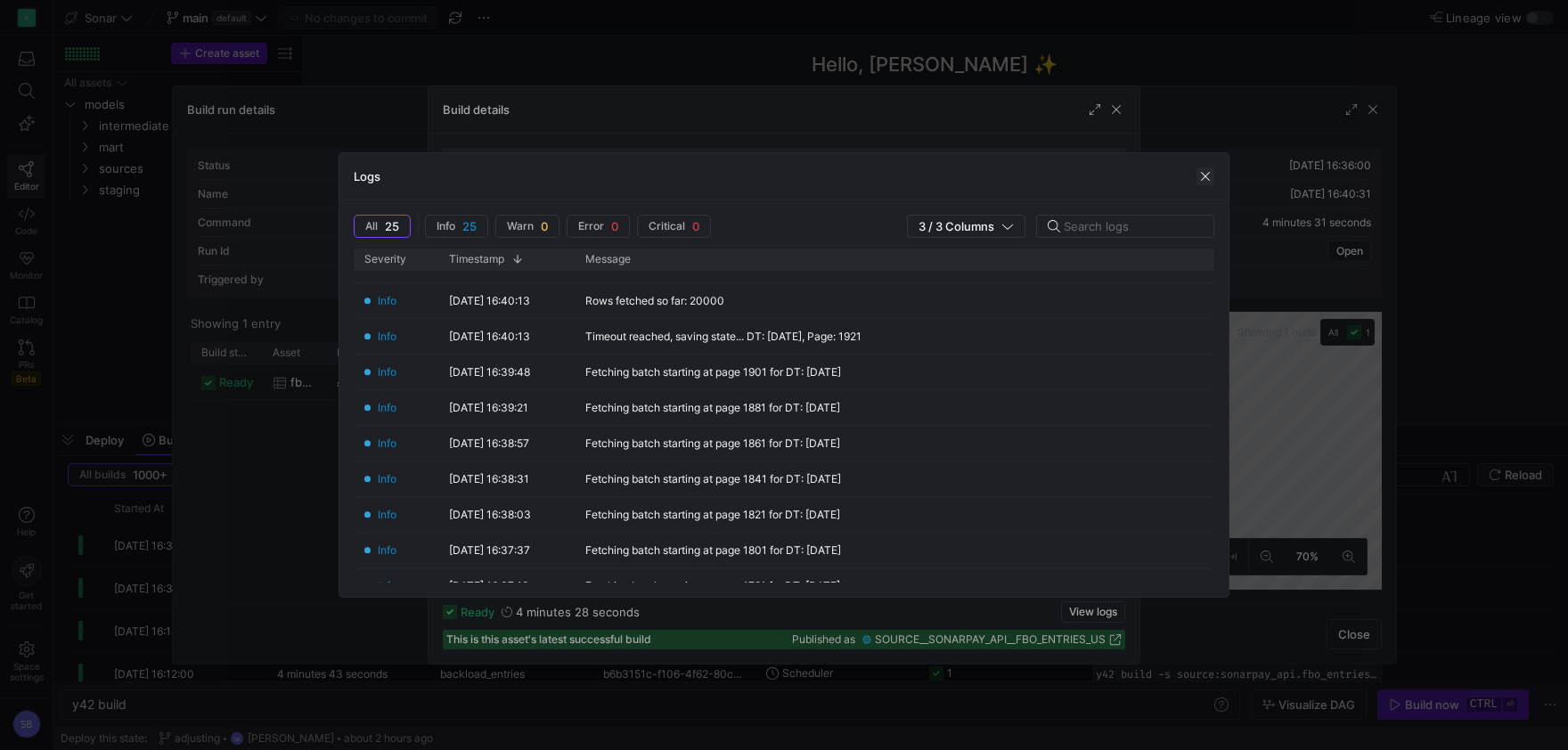
click at [1201, 171] on span "button" at bounding box center [1205, 177] width 18 height 18
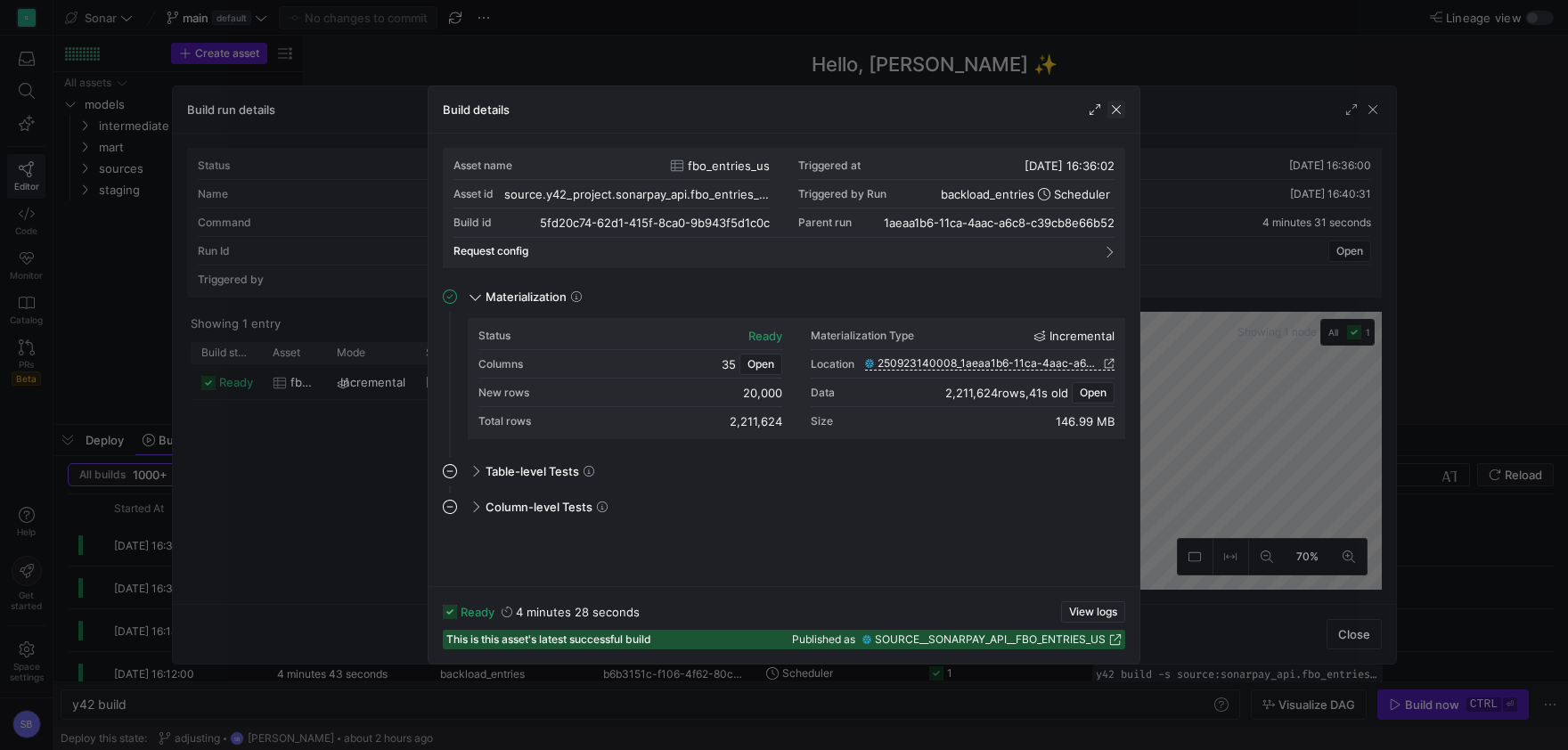
click at [1113, 114] on span "button" at bounding box center [1116, 110] width 18 height 18
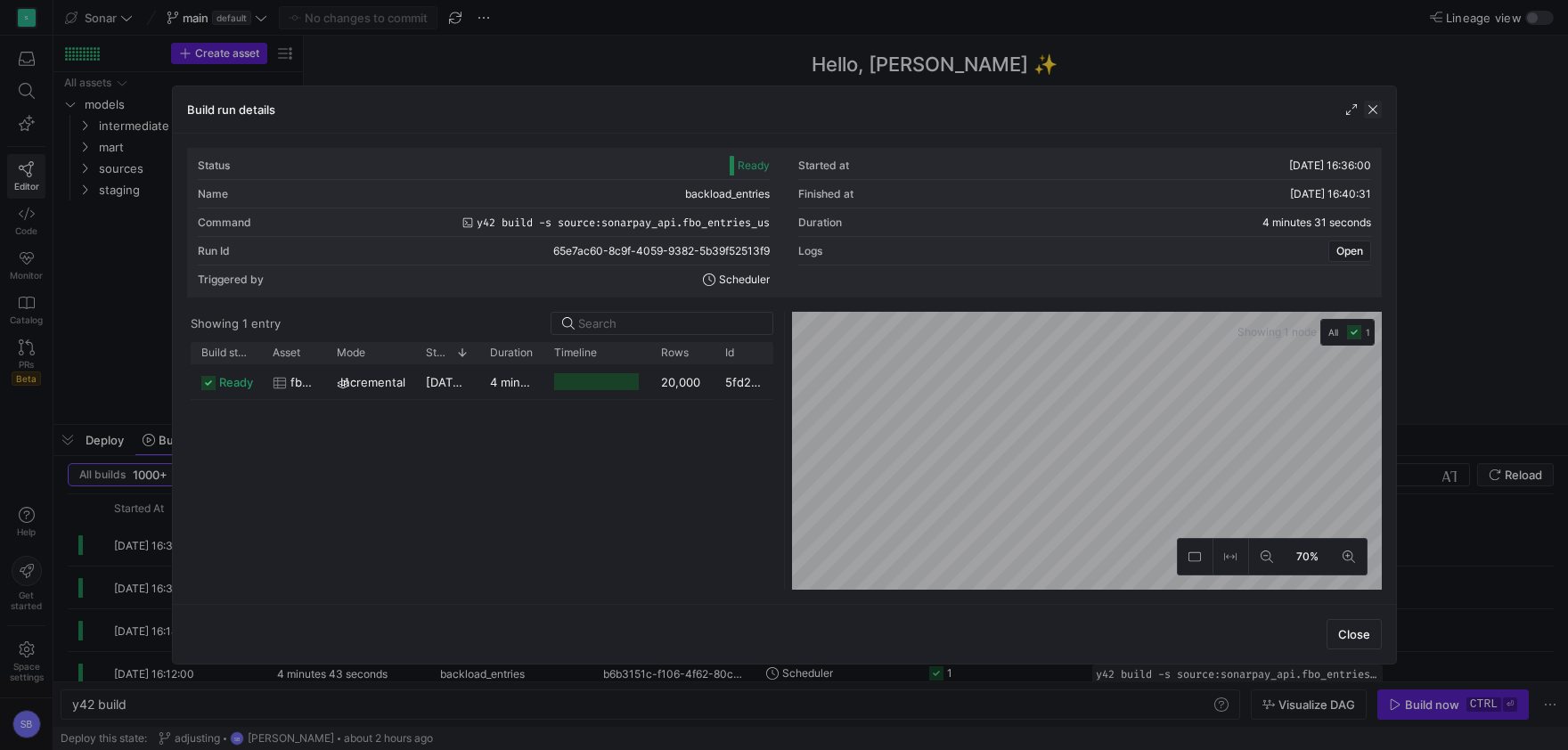
click at [1372, 110] on span "button" at bounding box center [1373, 110] width 18 height 18
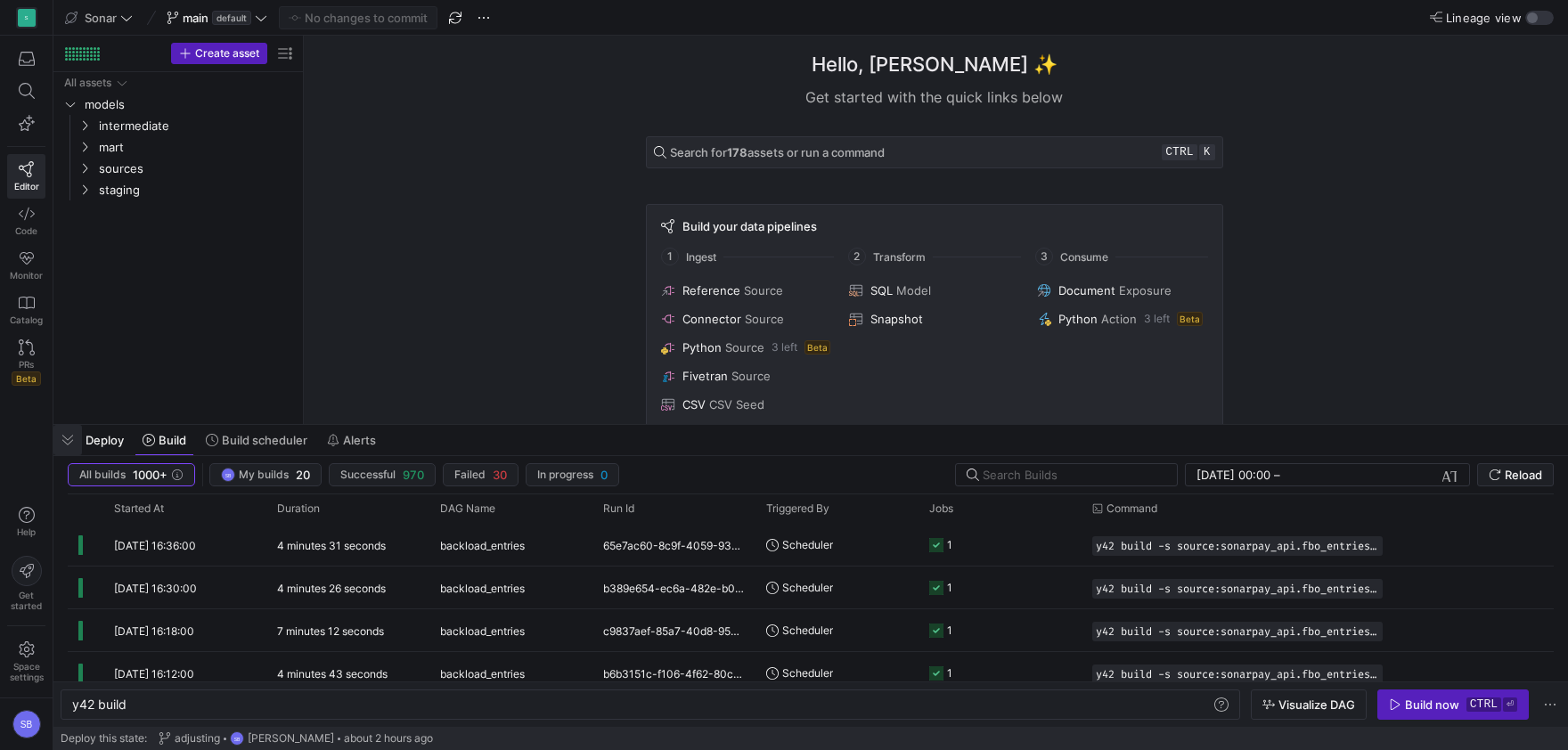
click at [74, 437] on span "button" at bounding box center [68, 440] width 29 height 31
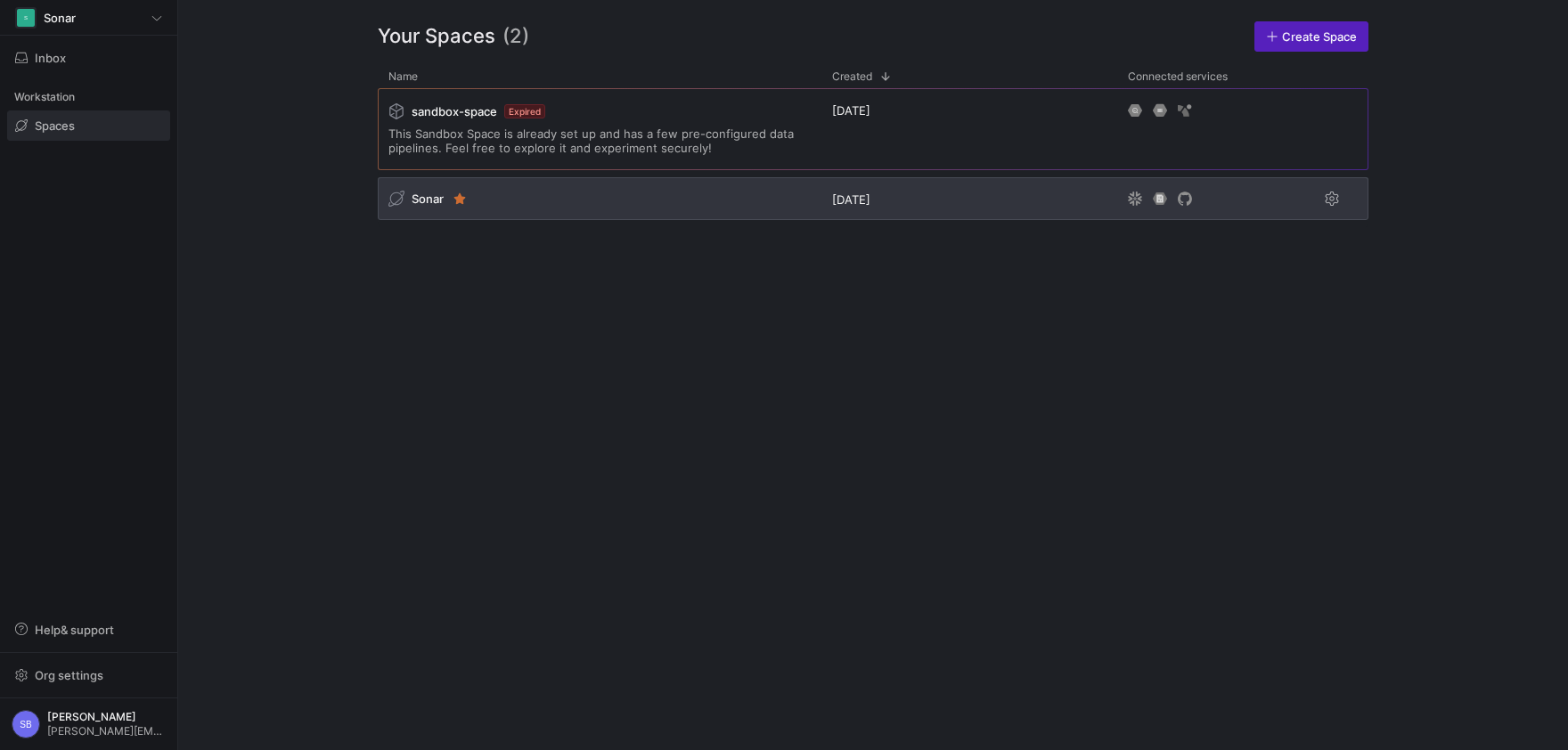
click at [425, 198] on span "Sonar" at bounding box center [428, 199] width 32 height 14
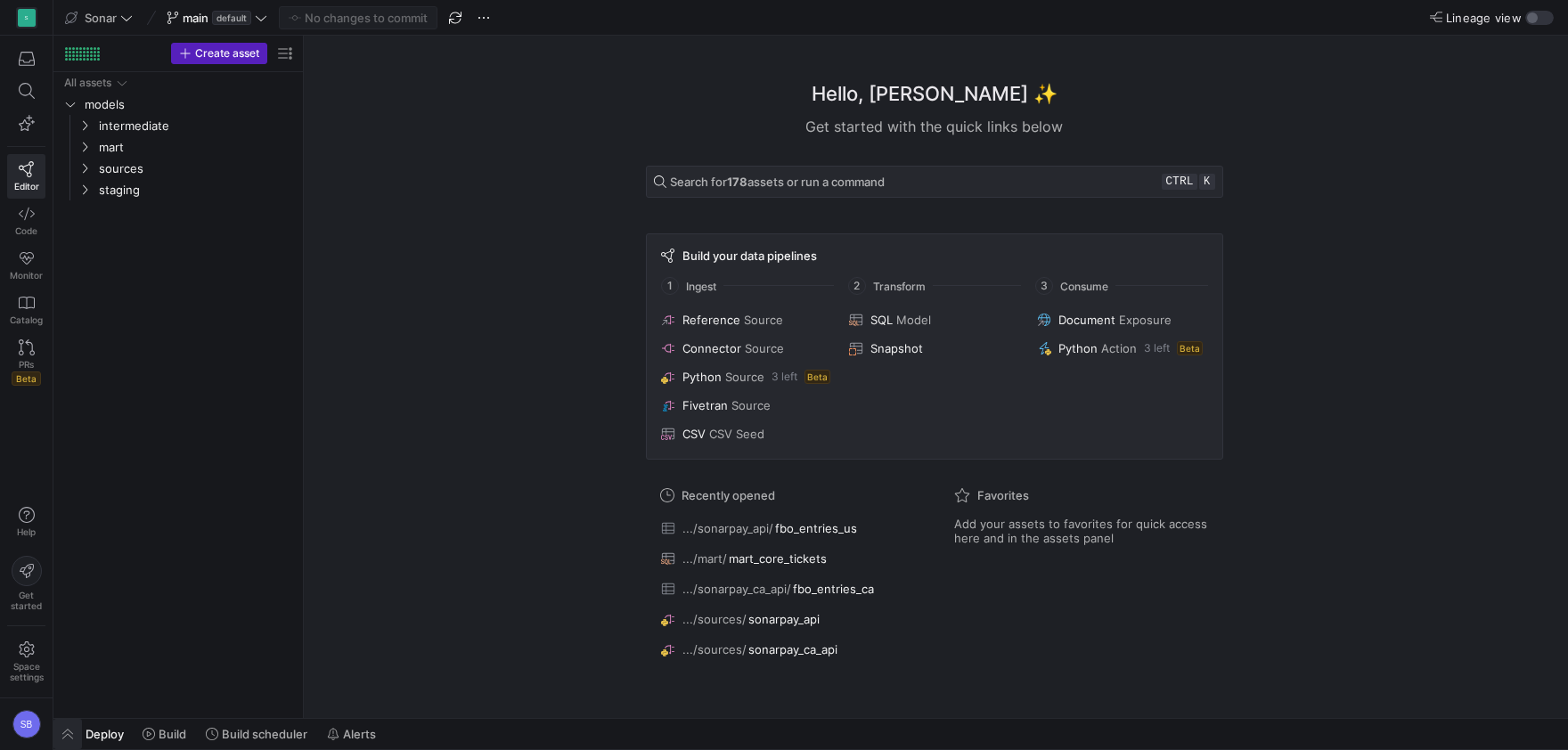
click at [66, 732] on span "button" at bounding box center [68, 735] width 29 height 31
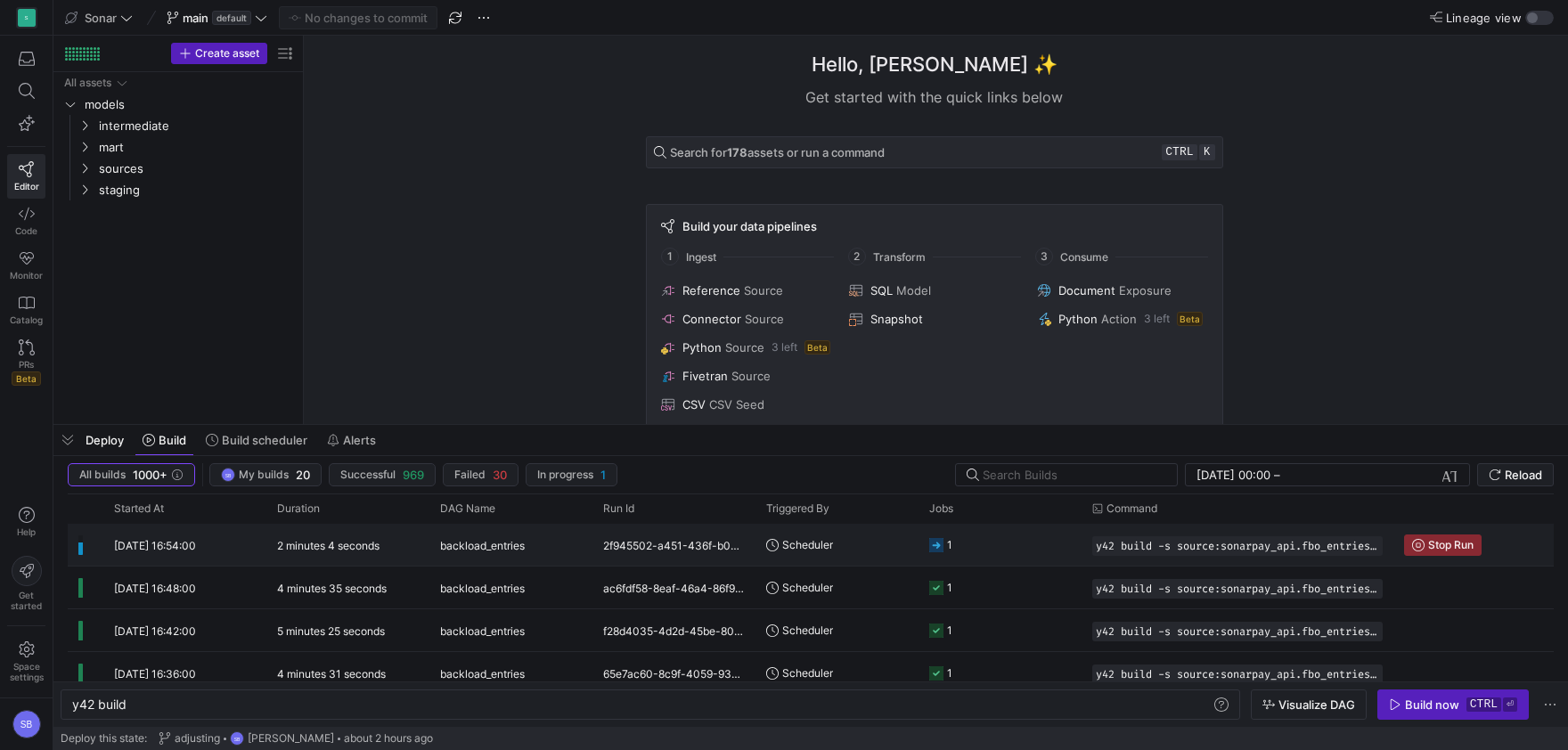
click at [356, 547] on y42-duration "2 minutes 4 seconds" at bounding box center [328, 545] width 103 height 14
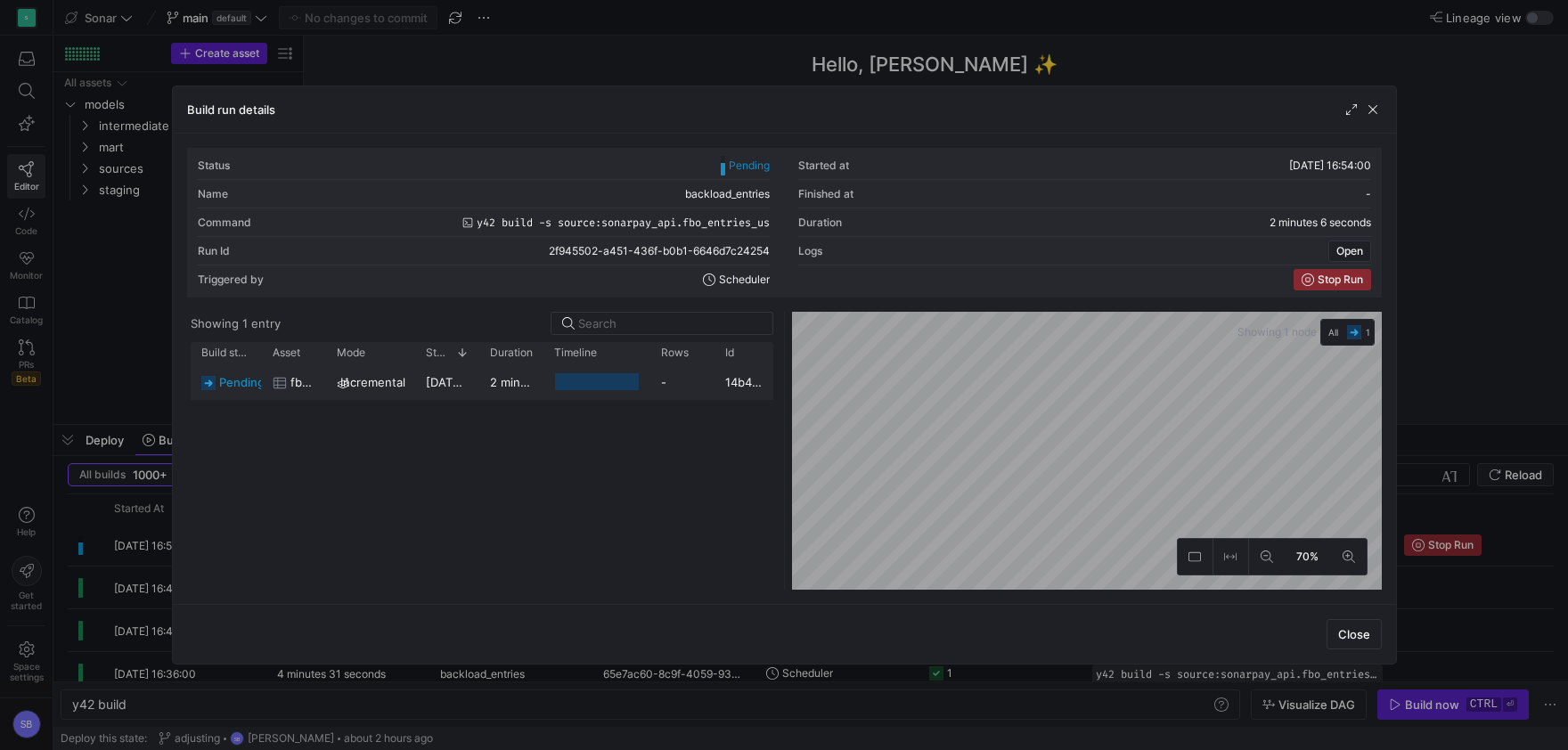
click at [492, 388] on y42-duration "2 minutes 5 seconds" at bounding box center [548, 383] width 116 height 14
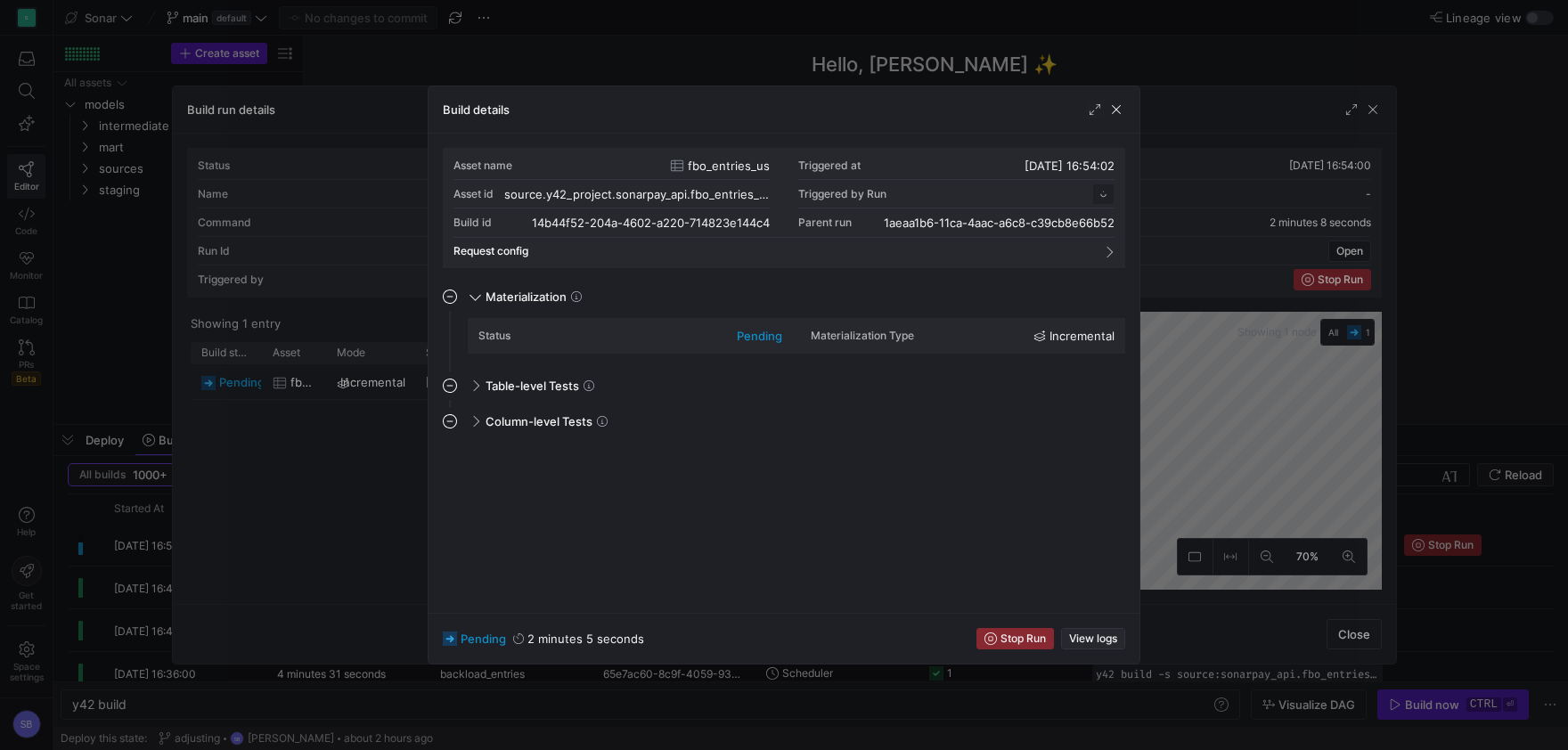
click at [1114, 632] on span "button" at bounding box center [1093, 639] width 62 height 20
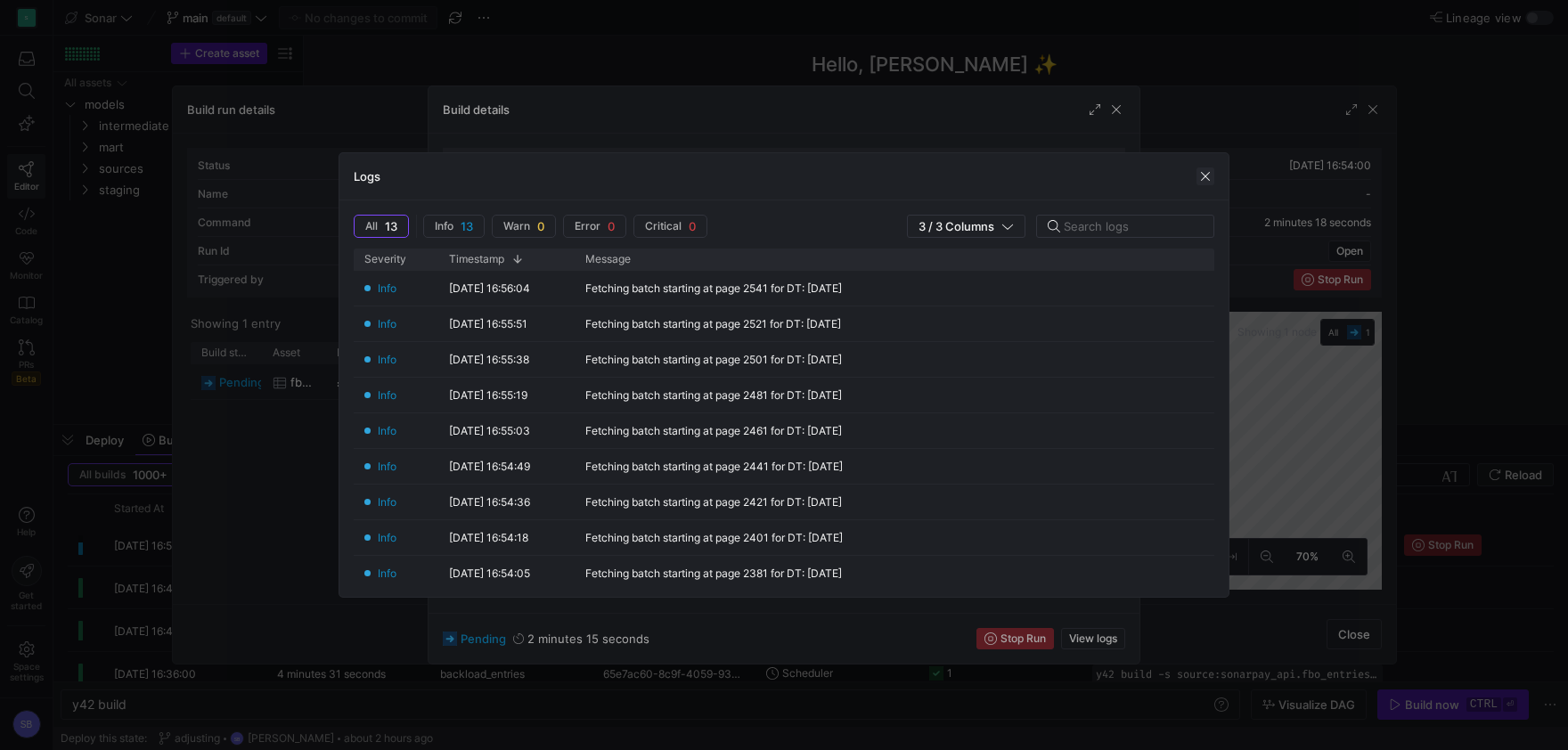
click at [1205, 172] on span "button" at bounding box center [1205, 177] width 18 height 18
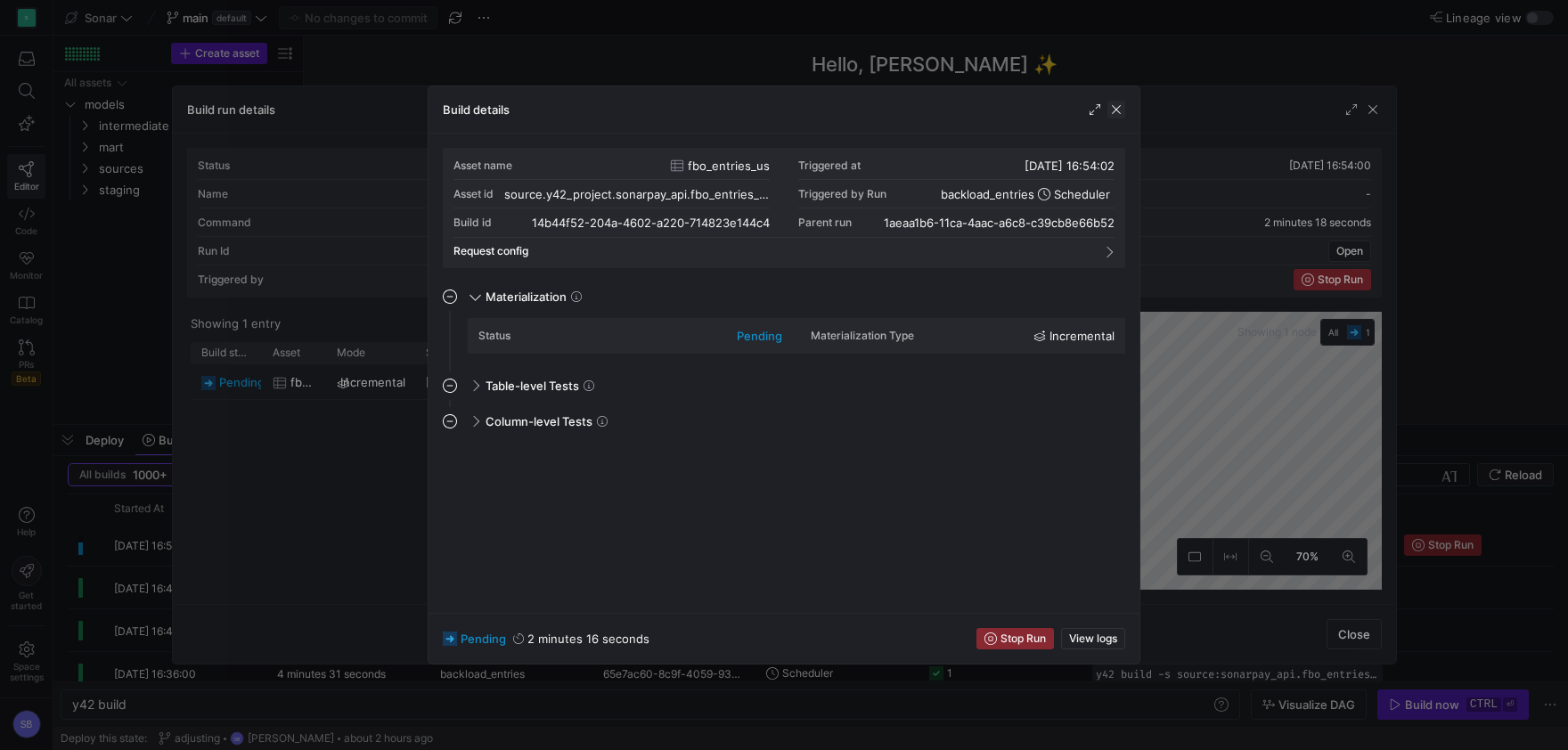
click at [1121, 116] on span "button" at bounding box center [1116, 110] width 18 height 18
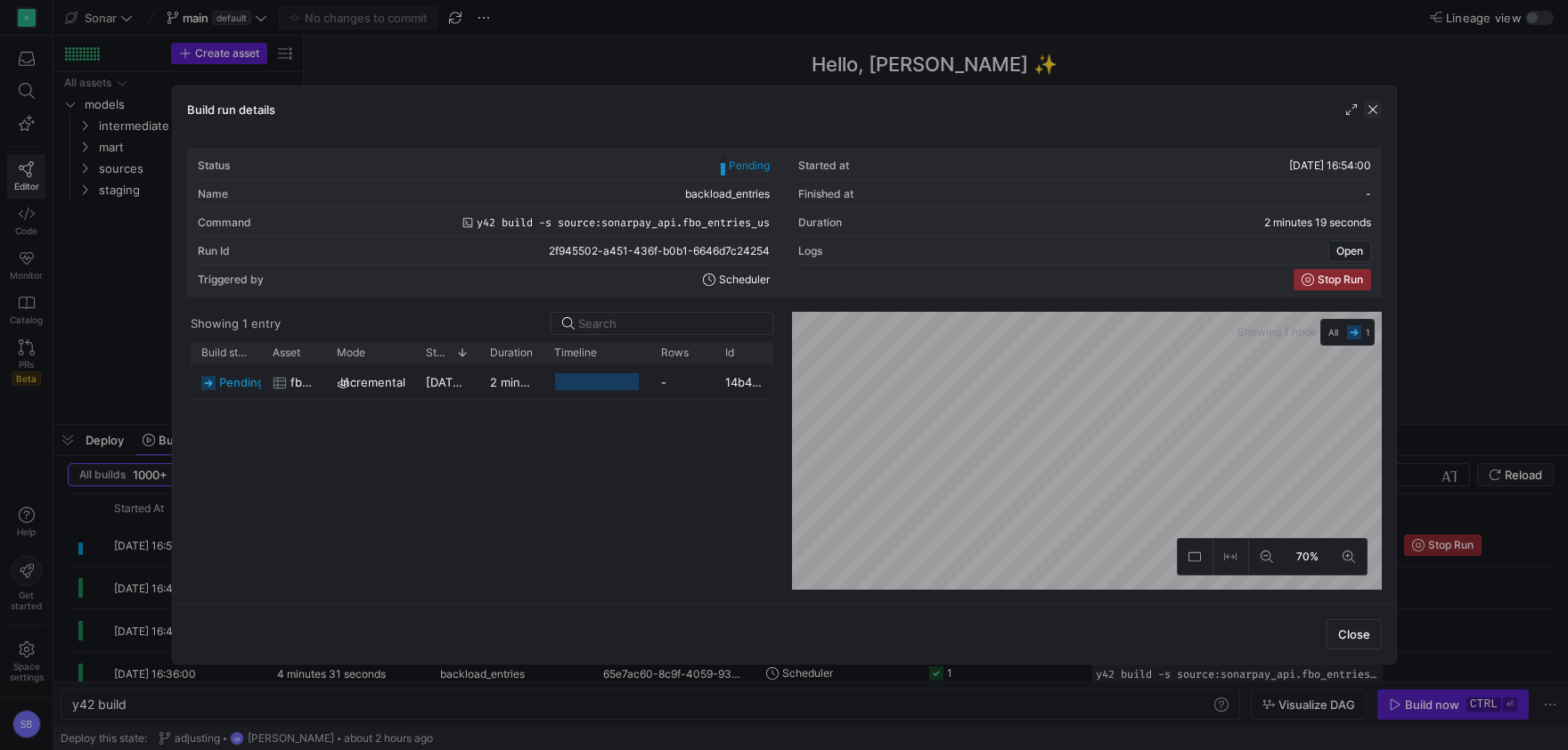
click at [1376, 113] on span "button" at bounding box center [1373, 110] width 18 height 18
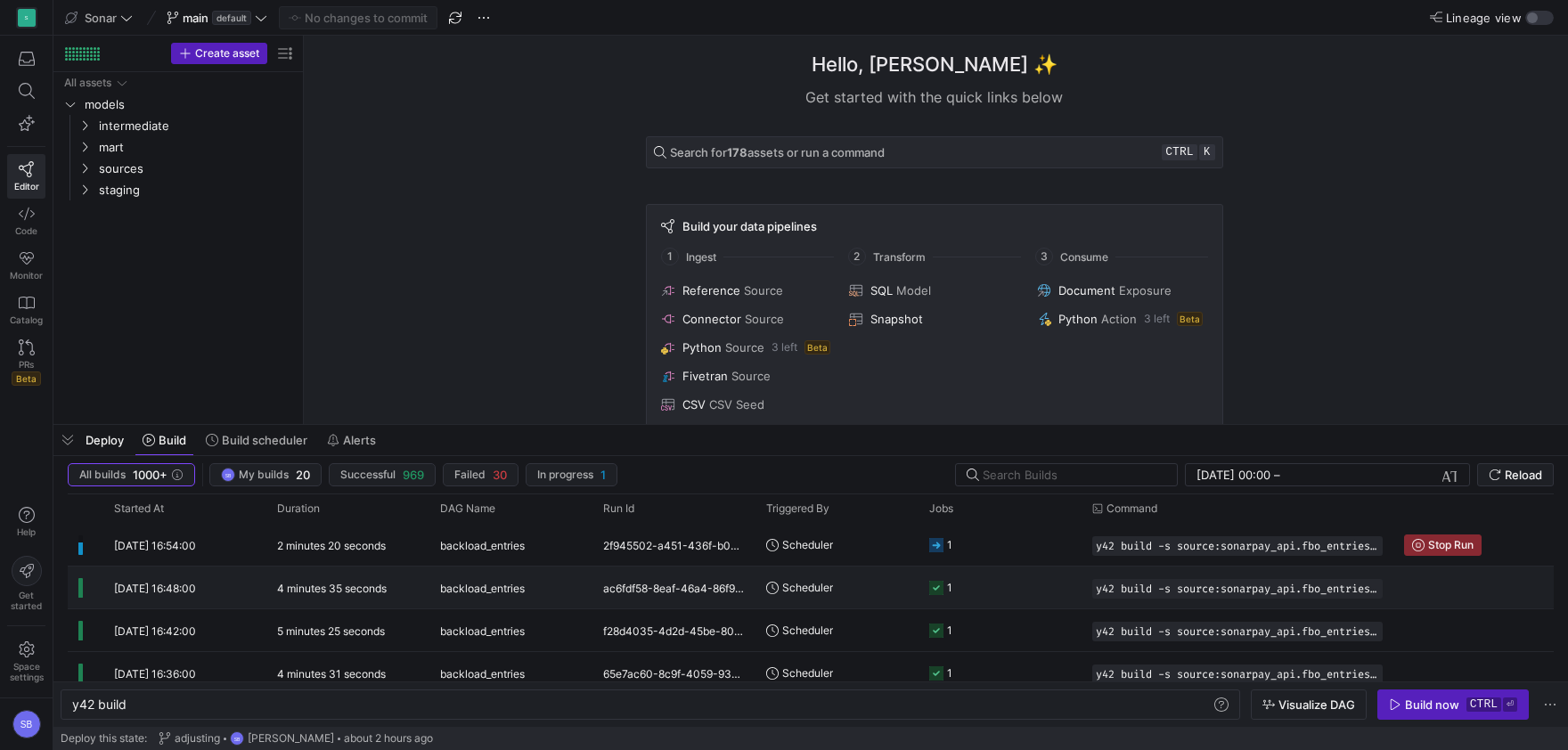
click at [363, 578] on div "4 minutes 35 seconds" at bounding box center [347, 588] width 163 height 42
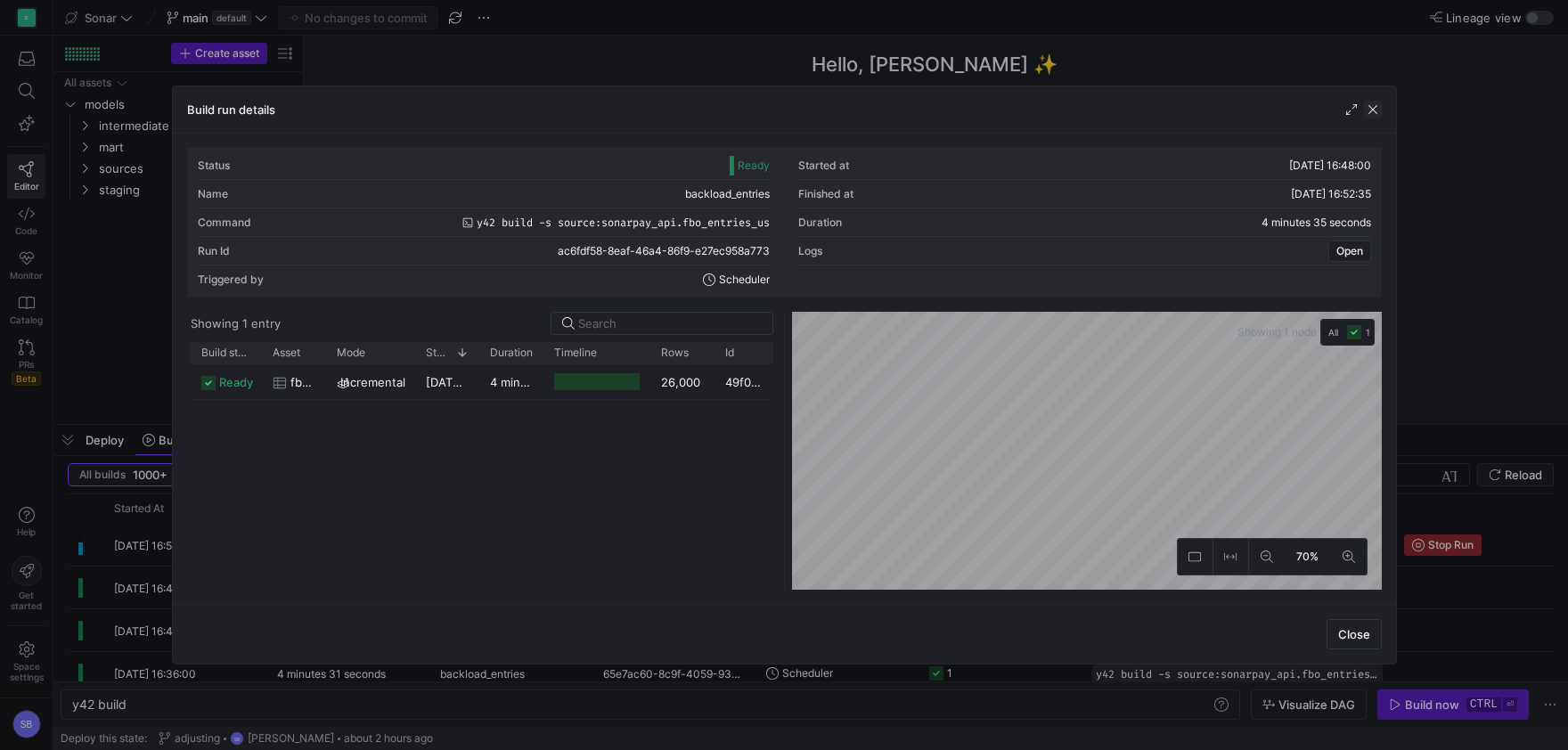
click at [1373, 113] on span "button" at bounding box center [1373, 110] width 18 height 18
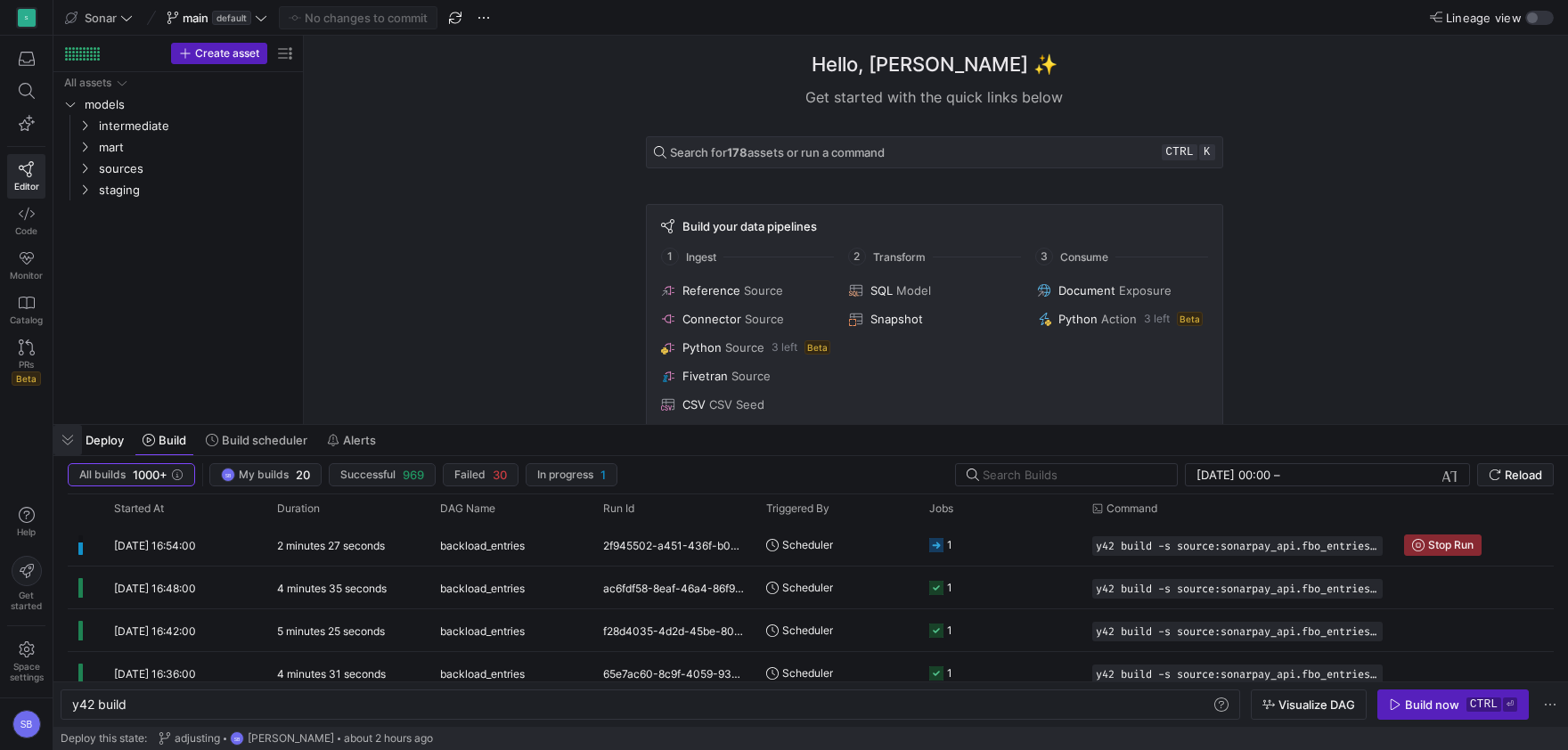
click at [73, 434] on span "button" at bounding box center [68, 440] width 29 height 31
